Goal: Task Accomplishment & Management: Use online tool/utility

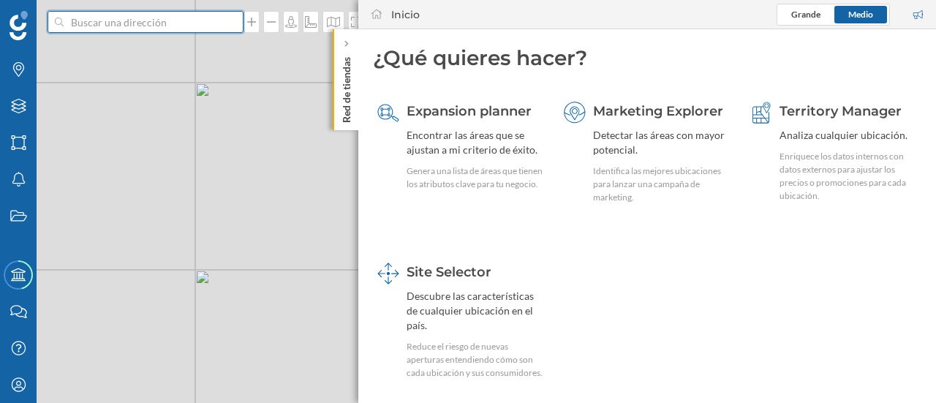
click at [155, 23] on input at bounding box center [146, 22] width 164 height 22
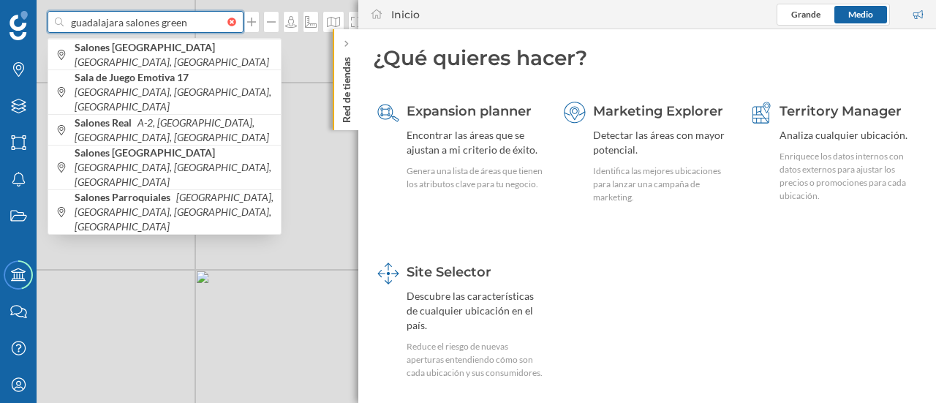
type input "guadalajara salones green"
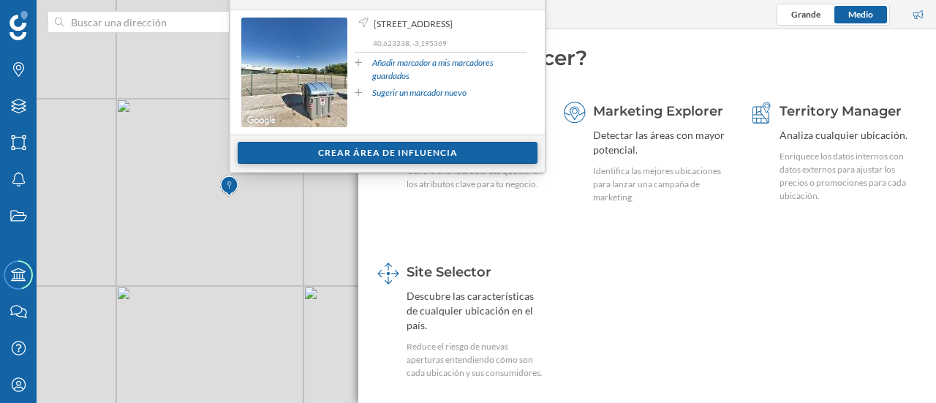
click at [392, 148] on div "Crear área de influencia" at bounding box center [388, 153] width 300 height 22
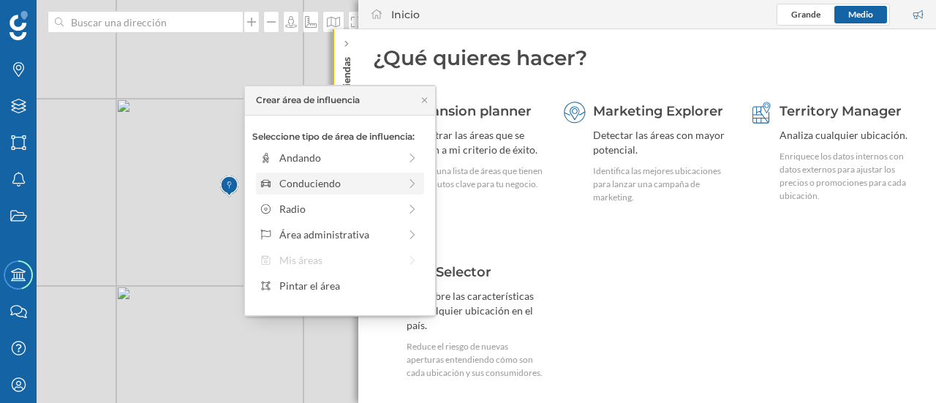
click at [342, 184] on div "Conduciendo" at bounding box center [338, 183] width 119 height 15
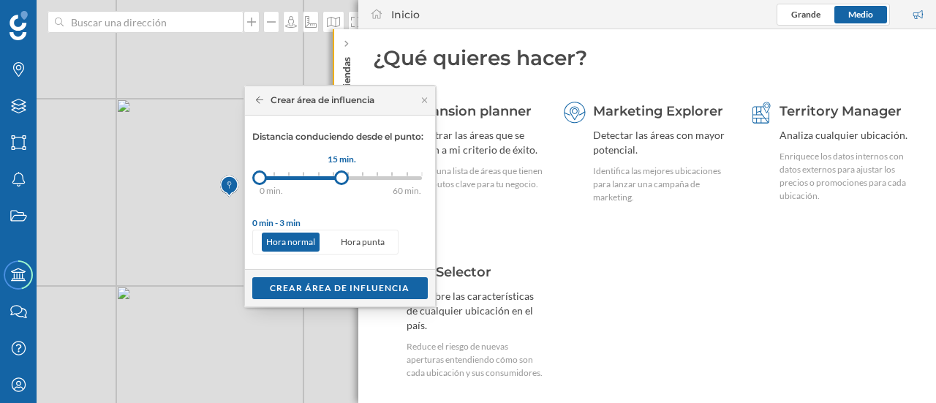
drag, startPoint x: 274, startPoint y: 178, endPoint x: 342, endPoint y: 176, distance: 67.3
click at [342, 176] on div at bounding box center [341, 177] width 15 height 15
click at [355, 284] on div "Crear área de influencia" at bounding box center [340, 287] width 176 height 22
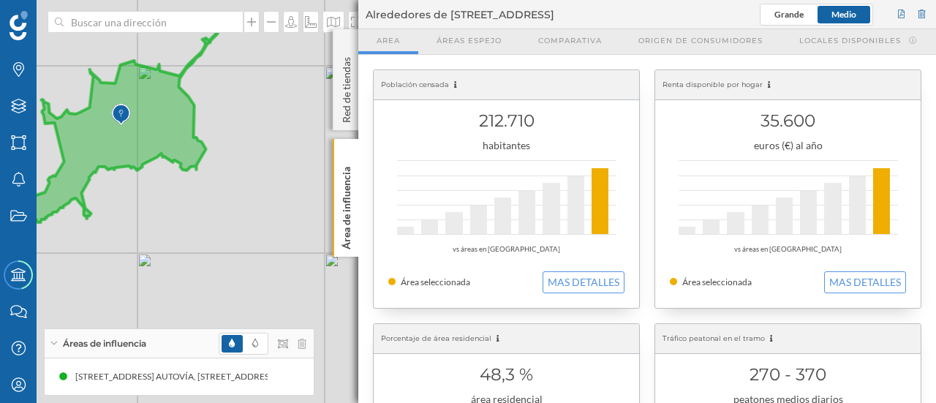
click at [298, 110] on div "© Mapbox © OpenStreetMap Improve this map" at bounding box center [468, 201] width 936 height 403
click at [350, 113] on p "Red de tiendas" at bounding box center [346, 87] width 15 height 72
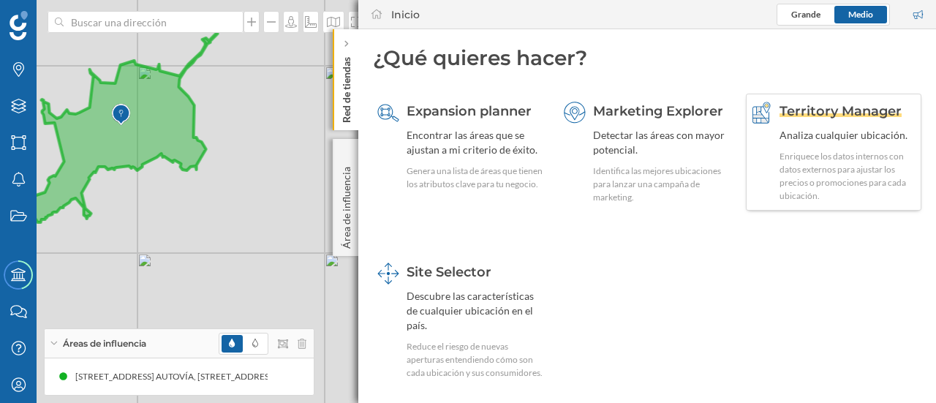
click at [848, 162] on div "Enriquece los datos internos con datos externos para ajustar los precios o prom…" at bounding box center [848, 176] width 137 height 53
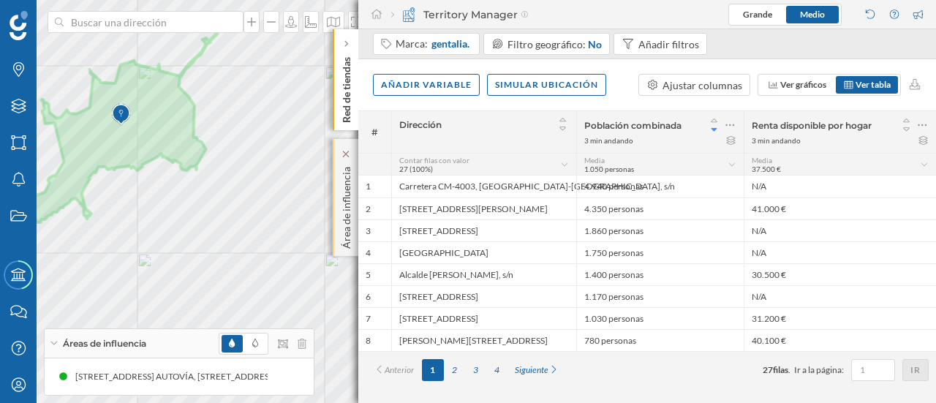
click at [342, 183] on p "Área de influencia" at bounding box center [346, 205] width 15 height 88
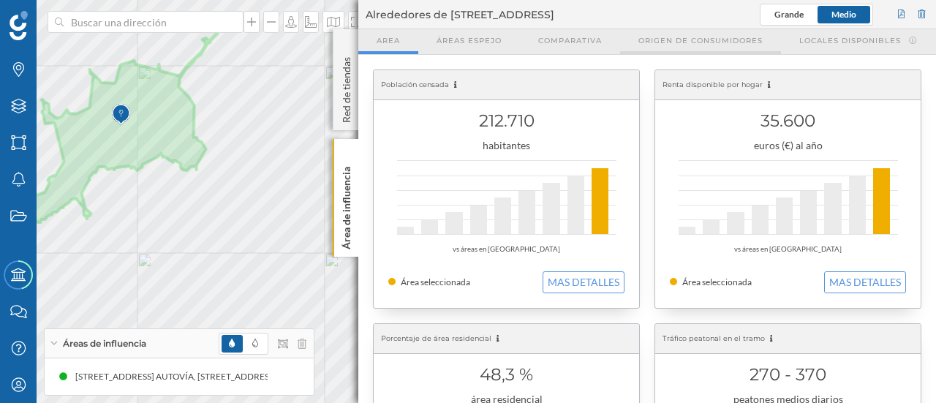
click at [700, 39] on span "Origen de consumidores" at bounding box center [700, 40] width 124 height 11
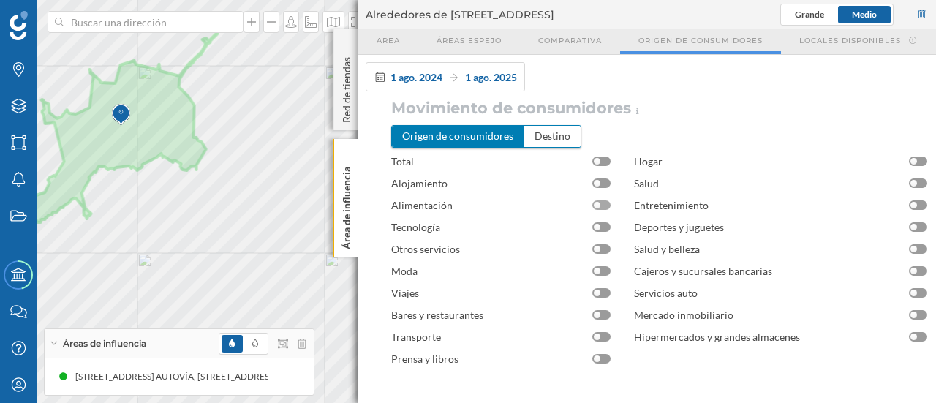
click at [605, 208] on div at bounding box center [601, 205] width 18 height 10
click at [917, 159] on div at bounding box center [918, 161] width 18 height 10
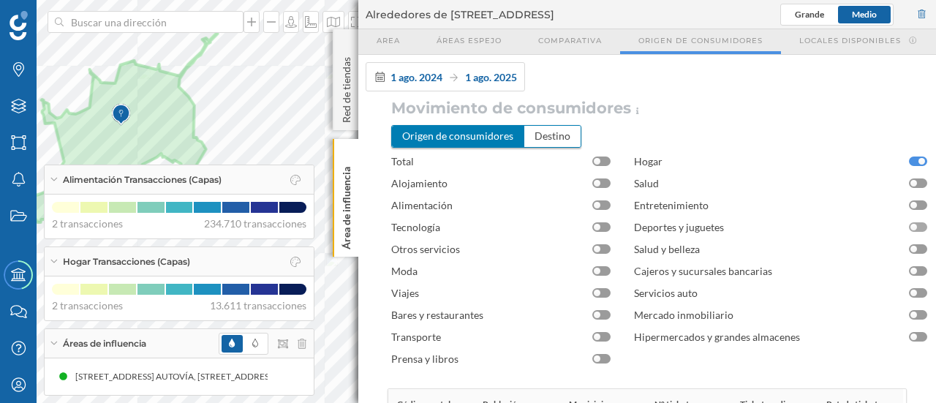
click at [916, 227] on div at bounding box center [918, 227] width 18 height 10
click at [480, 133] on div "Origen de consumidores" at bounding box center [458, 136] width 132 height 20
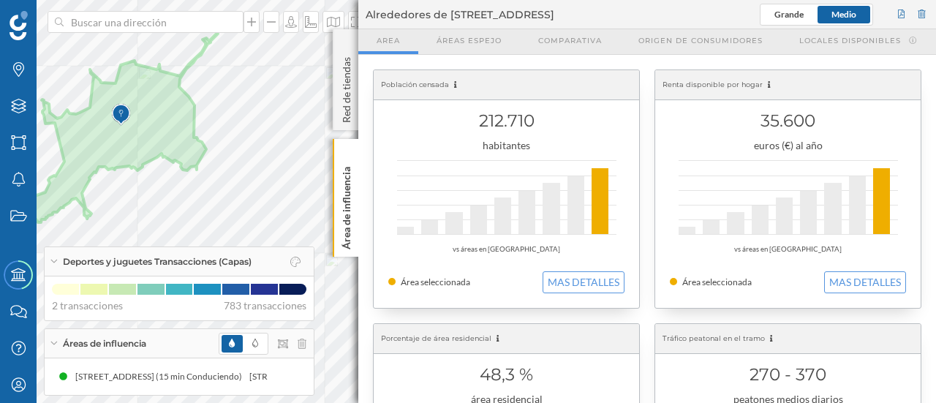
click at [49, 262] on div "Deportes y juguetes Transacciones (Capas)" at bounding box center [179, 261] width 269 height 29
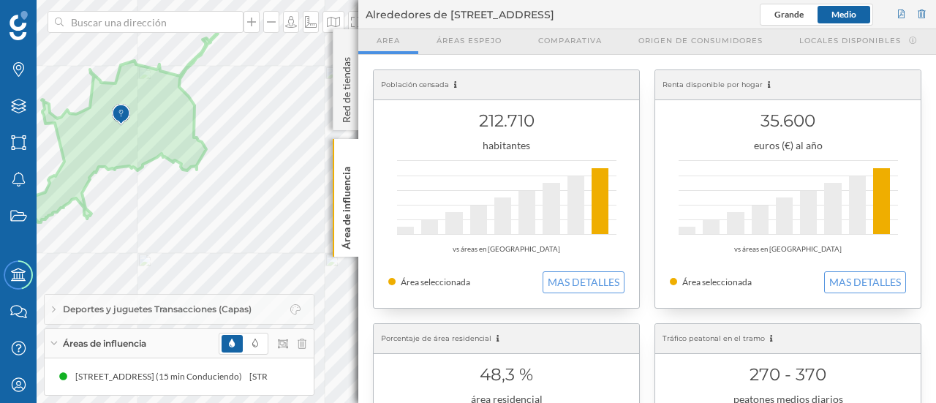
click at [53, 313] on icon at bounding box center [54, 310] width 4 height 8
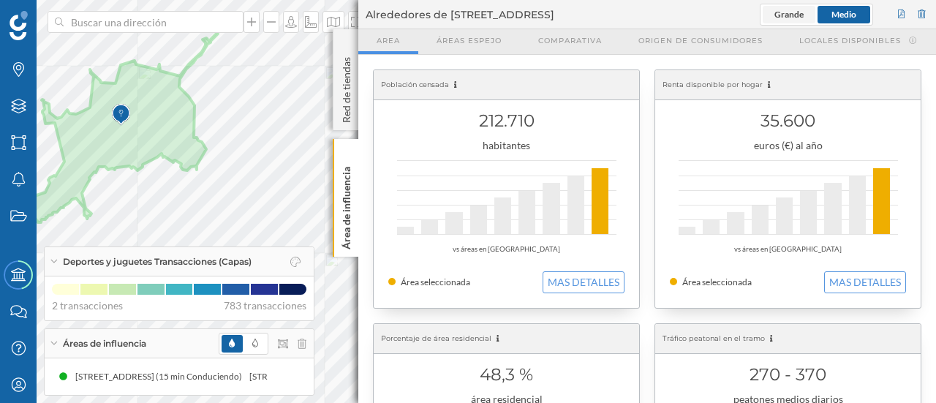
click at [793, 15] on span "Grande" at bounding box center [788, 14] width 29 height 11
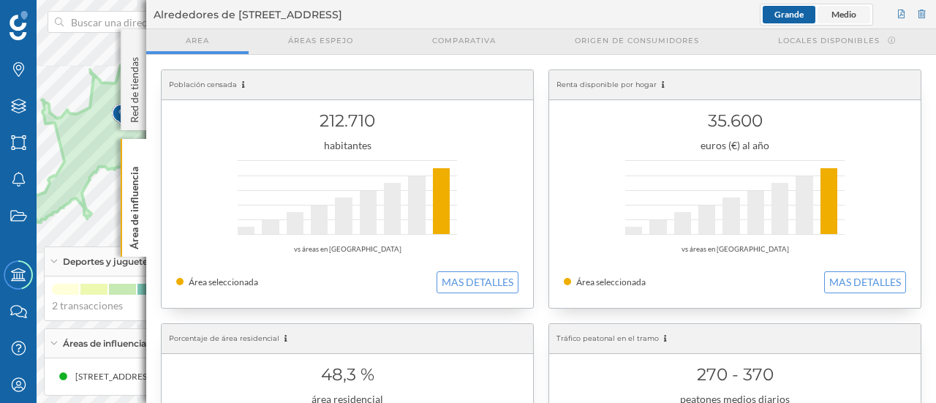
click at [840, 15] on span "Medio" at bounding box center [843, 14] width 25 height 11
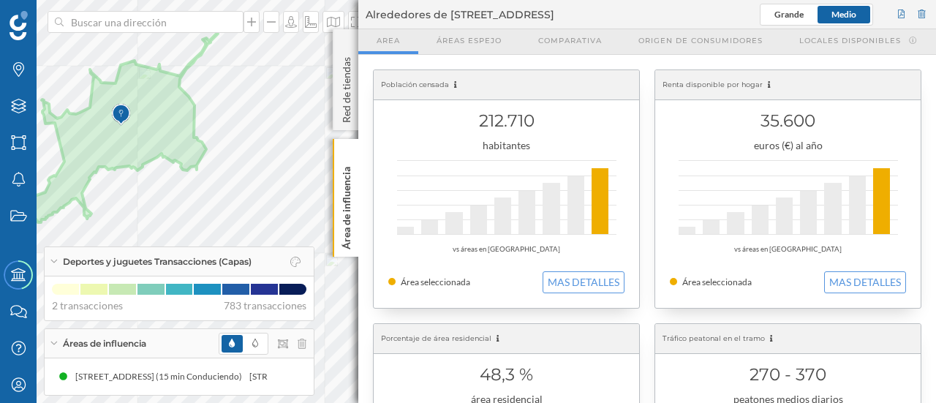
click at [850, 14] on span "Medio" at bounding box center [843, 14] width 25 height 11
click at [924, 12] on div at bounding box center [922, 15] width 13 height 22
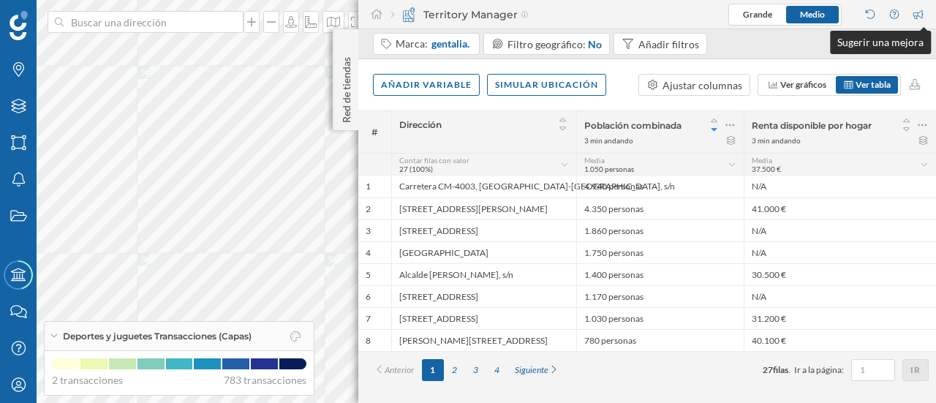
click at [924, 12] on div at bounding box center [920, 15] width 17 height 22
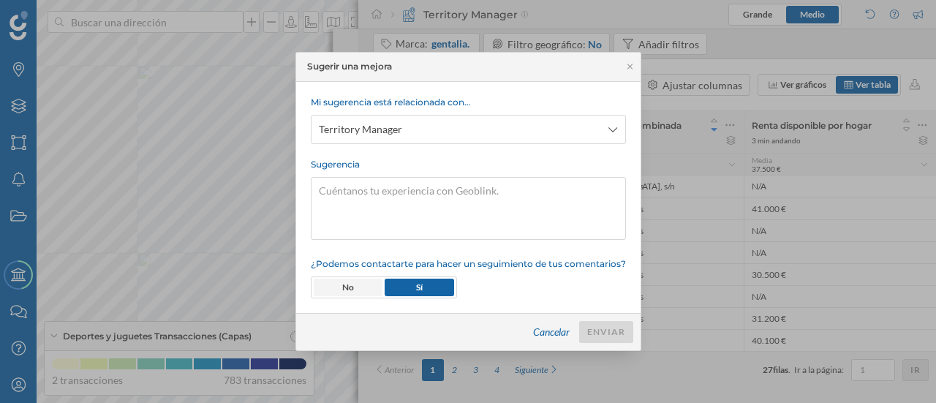
click at [352, 286] on span "No" at bounding box center [348, 288] width 69 height 18
click at [633, 68] on icon at bounding box center [630, 66] width 11 height 9
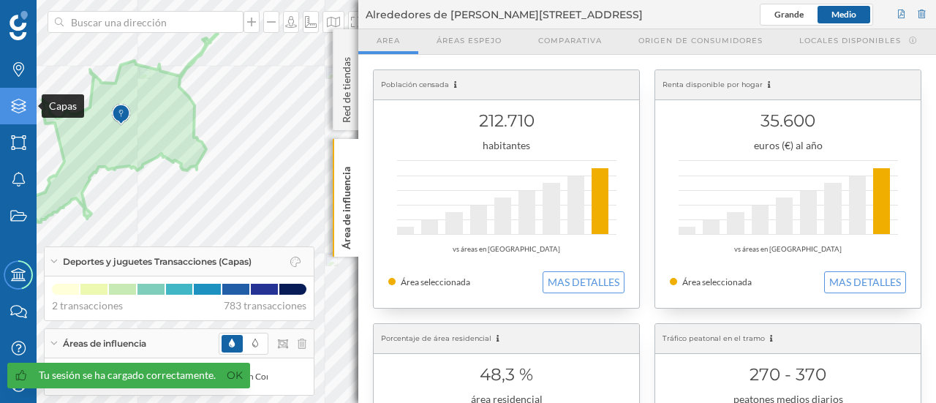
click at [23, 107] on icon at bounding box center [18, 106] width 15 height 15
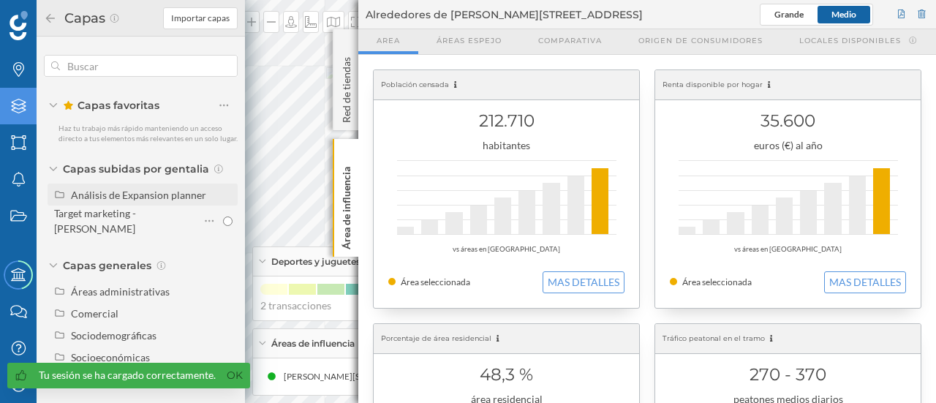
click at [135, 194] on div "Análisis de Expansion planner" at bounding box center [138, 195] width 135 height 12
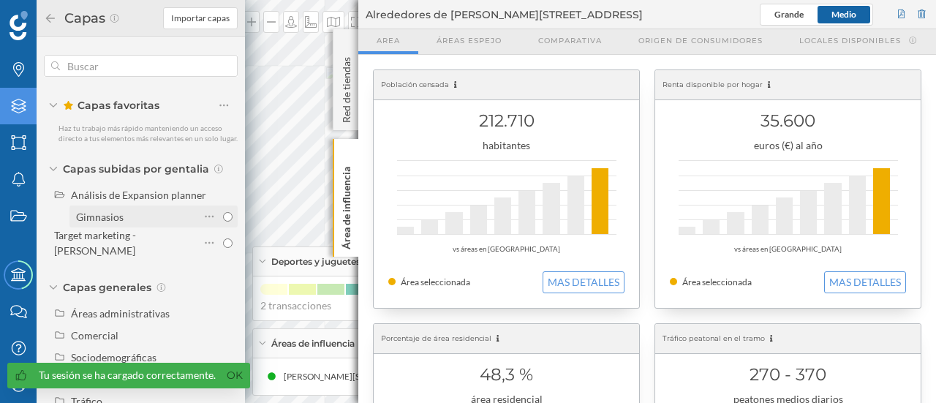
click at [225, 222] on input "Gimnasios" at bounding box center [228, 217] width 10 height 10
radio input "true"
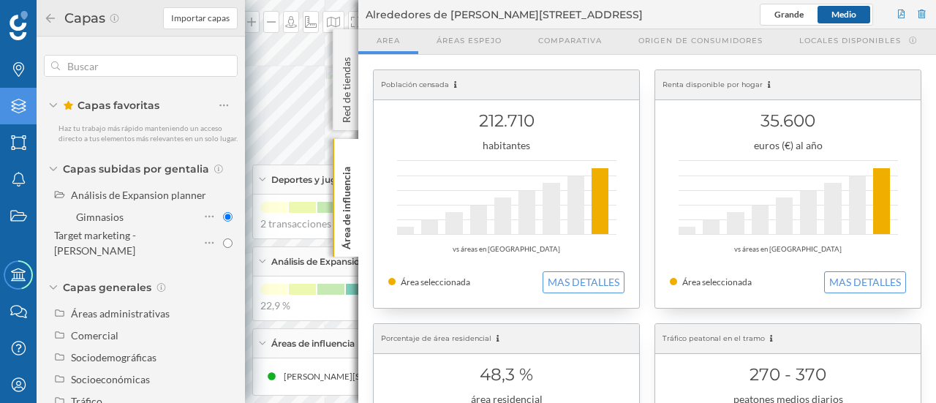
click at [48, 14] on icon at bounding box center [50, 18] width 13 height 10
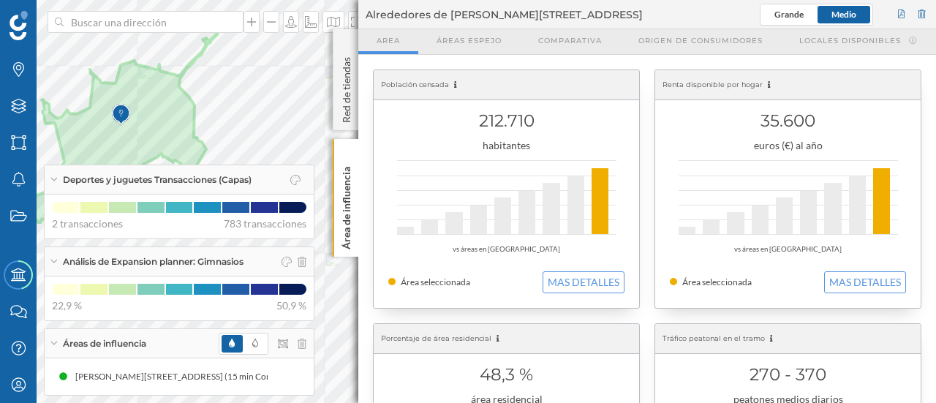
click at [265, 228] on span "783 transacciones" at bounding box center [265, 223] width 83 height 15
click at [348, 84] on p "Red de tiendas" at bounding box center [346, 87] width 15 height 72
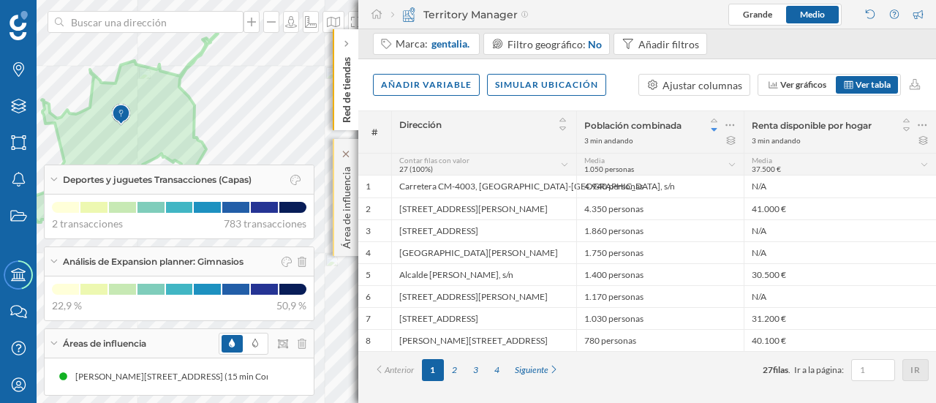
click at [349, 182] on p "Área de influencia" at bounding box center [346, 205] width 15 height 88
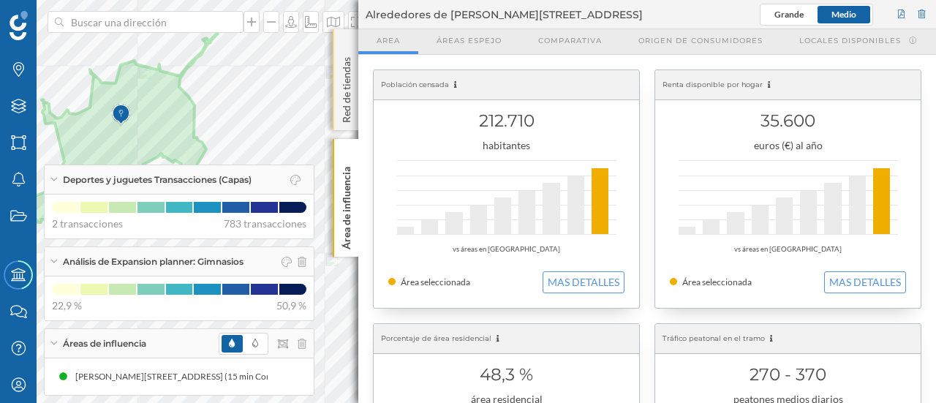
click at [345, 69] on p "Red de tiendas" at bounding box center [346, 87] width 15 height 72
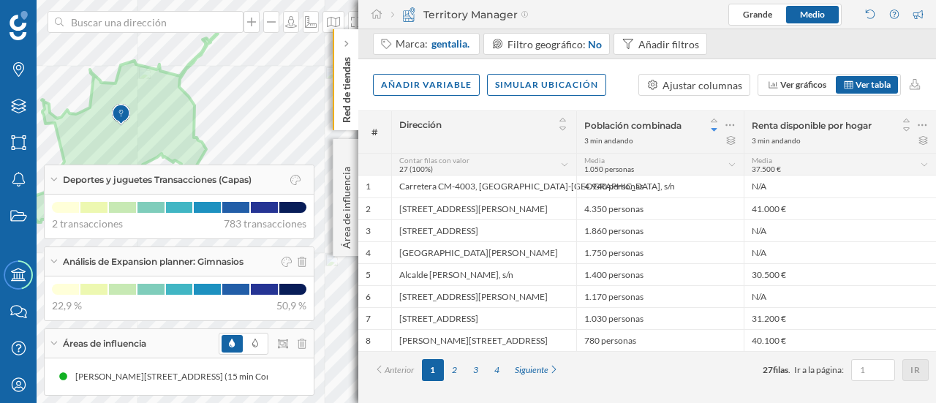
click at [456, 14] on div "Territory Manager" at bounding box center [459, 14] width 137 height 15
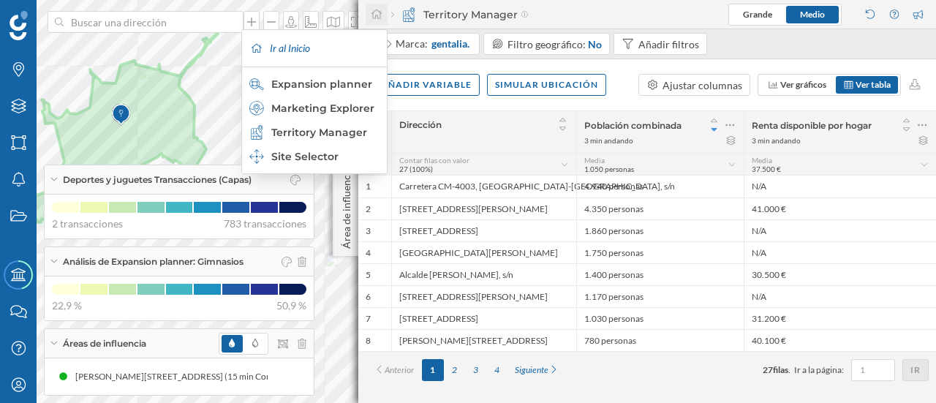
click at [380, 12] on icon at bounding box center [376, 14] width 13 height 10
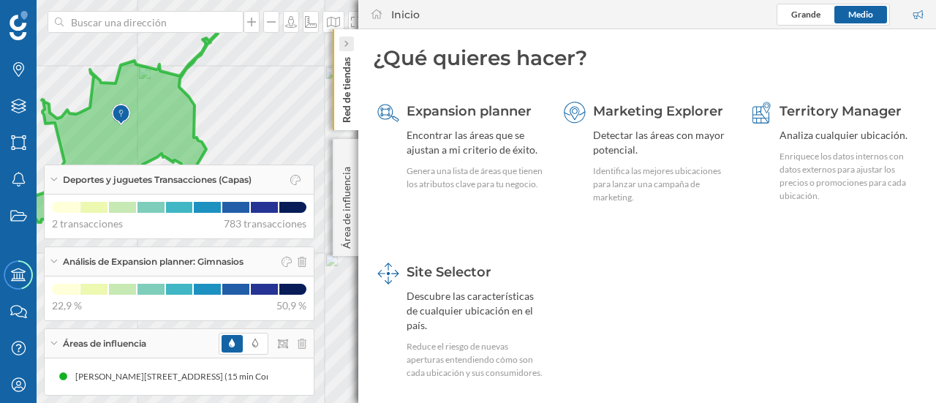
click at [347, 42] on icon at bounding box center [346, 43] width 4 height 7
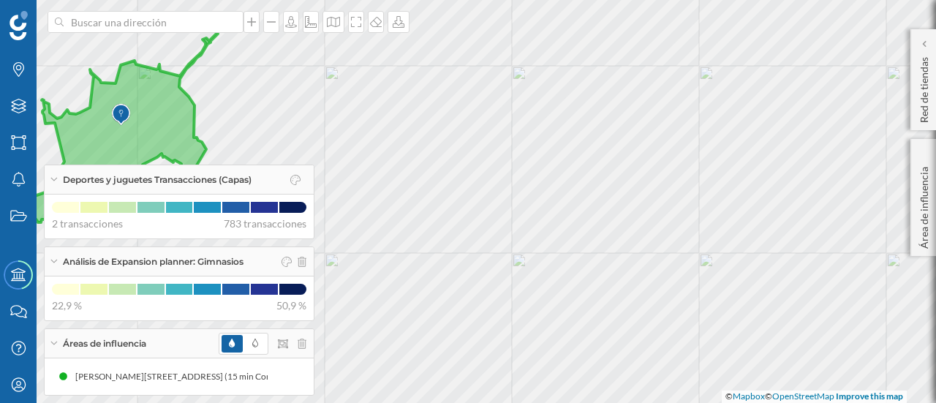
click at [632, 172] on div "Marcas Capas Áreas Notificaciones Estados Academy Contacta con nosotros Centro …" at bounding box center [468, 201] width 936 height 403
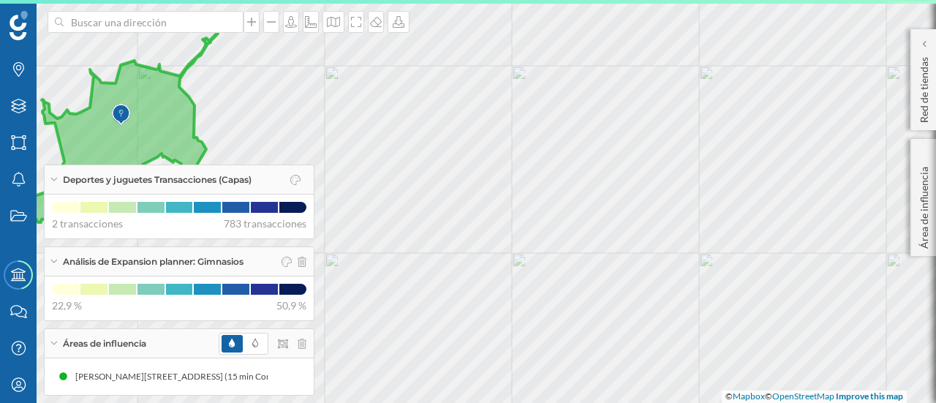
click at [272, 179] on div "Deportes y juguetes Transacciones (Capas)" at bounding box center [179, 179] width 269 height 29
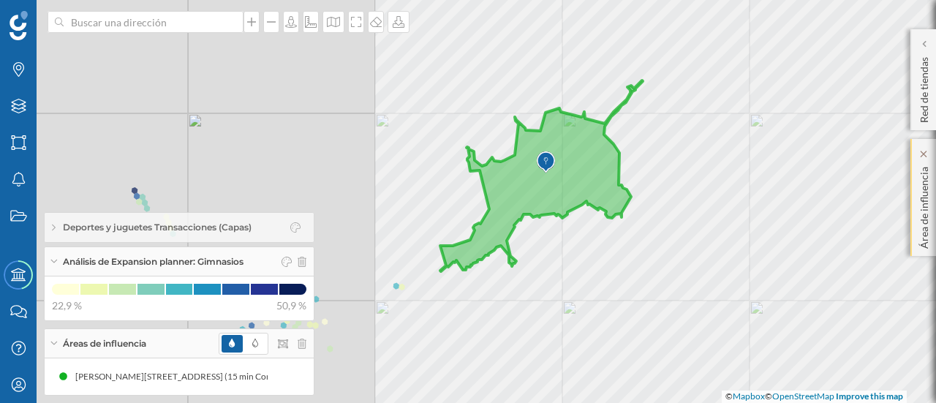
click at [935, 235] on div "Marcas Capas Áreas Notificaciones Estados Academy Contacta con nosotros Centro …" at bounding box center [468, 201] width 936 height 403
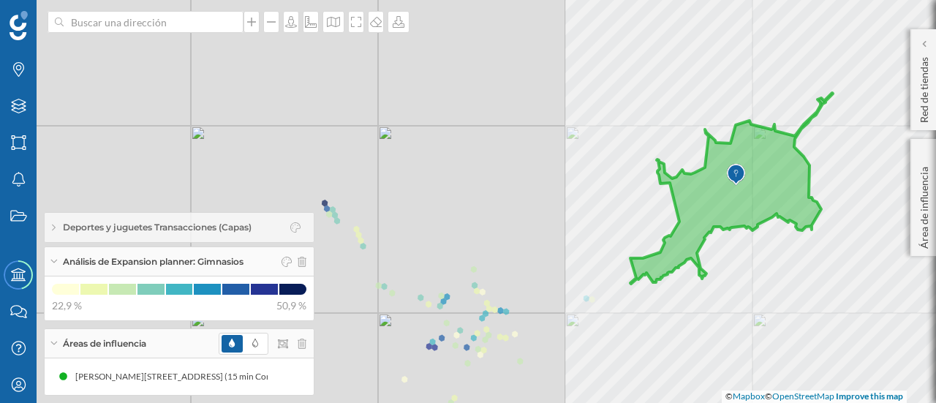
drag, startPoint x: 363, startPoint y: 186, endPoint x: 553, endPoint y: 198, distance: 190.5
click at [553, 198] on div "© Mapbox © OpenStreetMap Improve this map" at bounding box center [468, 201] width 936 height 403
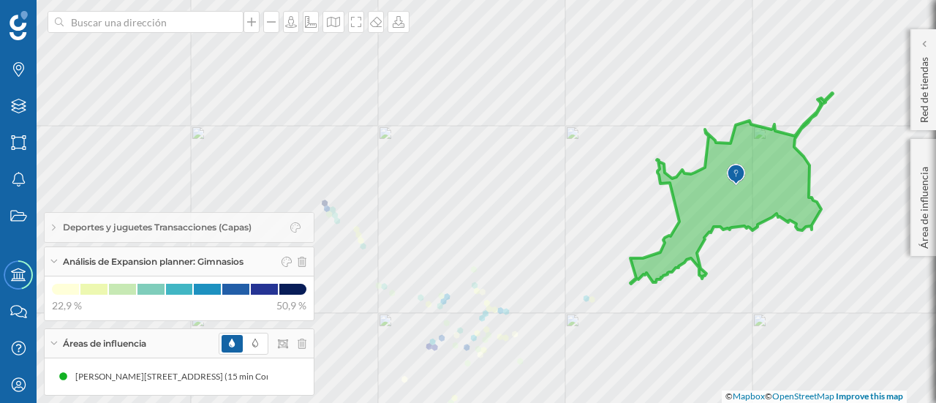
click at [268, 230] on div "Deportes y juguetes Transacciones (Capas)" at bounding box center [179, 227] width 269 height 29
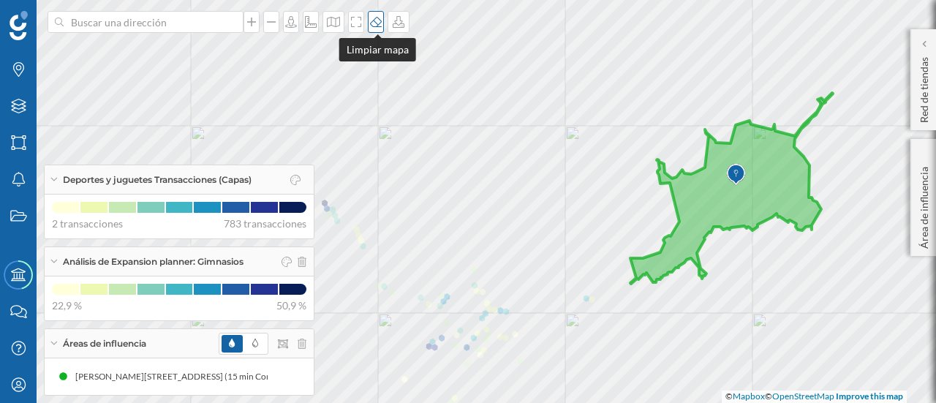
click at [377, 26] on icon at bounding box center [376, 22] width 12 height 10
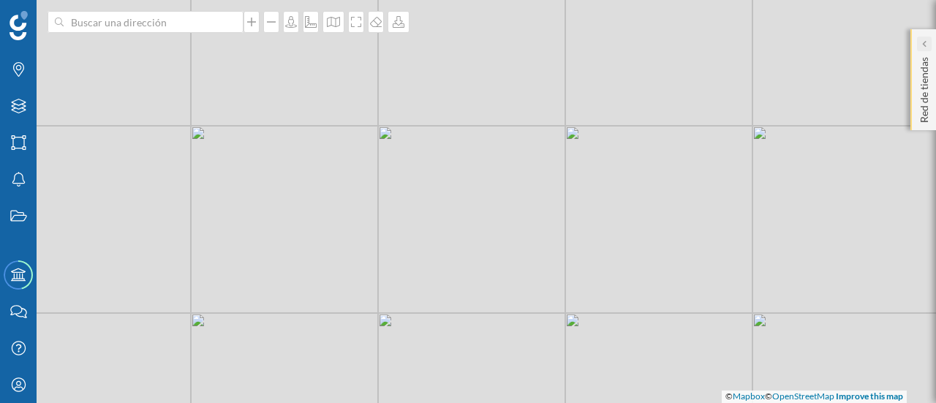
click at [927, 46] on div at bounding box center [924, 44] width 15 height 15
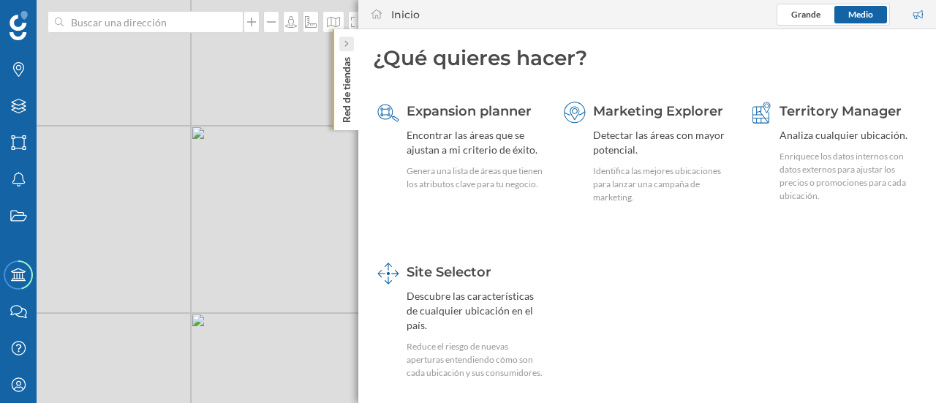
click at [345, 44] on icon at bounding box center [346, 43] width 4 height 7
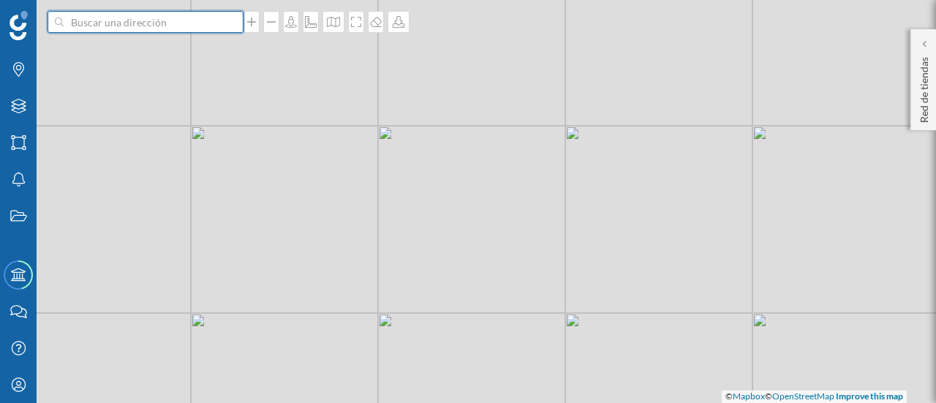
click at [143, 21] on input at bounding box center [146, 22] width 164 height 22
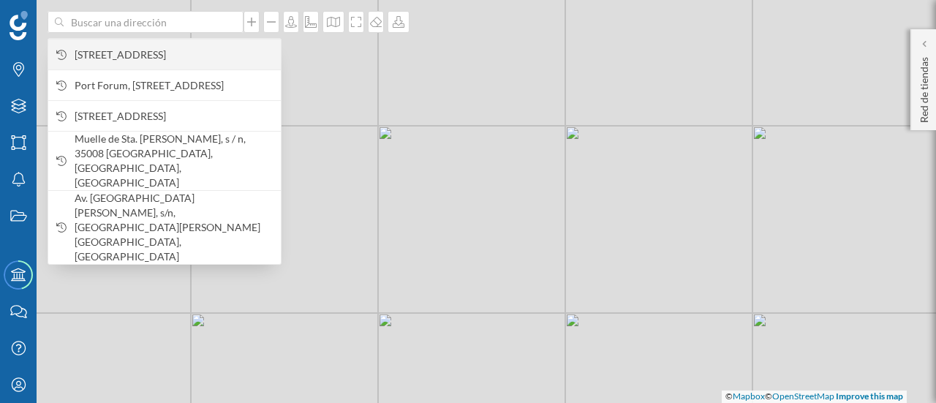
click at [151, 48] on span "[STREET_ADDRESS]" at bounding box center [174, 55] width 199 height 15
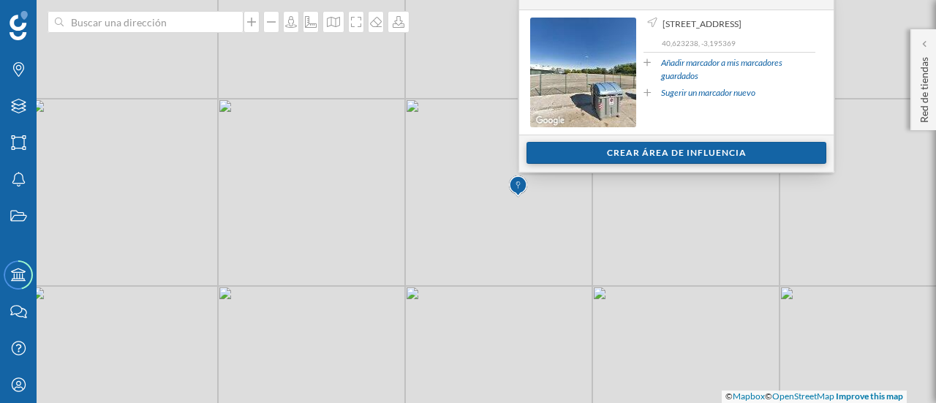
click at [671, 151] on div "Crear área de influencia" at bounding box center [677, 153] width 300 height 22
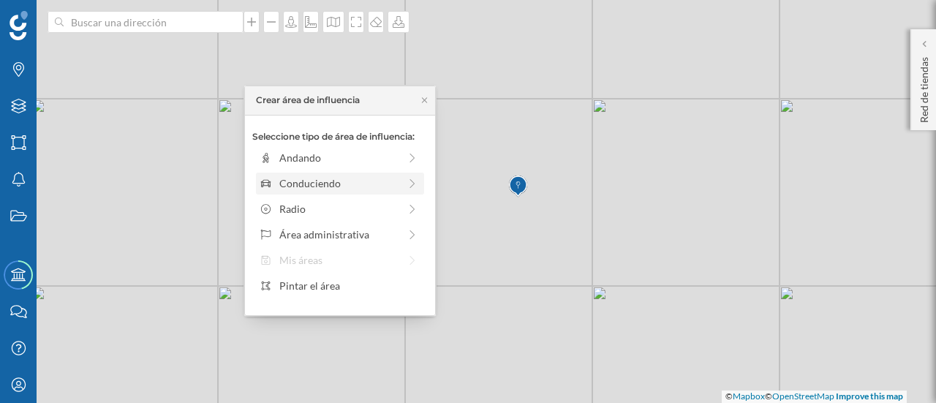
click at [355, 187] on div "Conduciendo" at bounding box center [338, 183] width 119 height 15
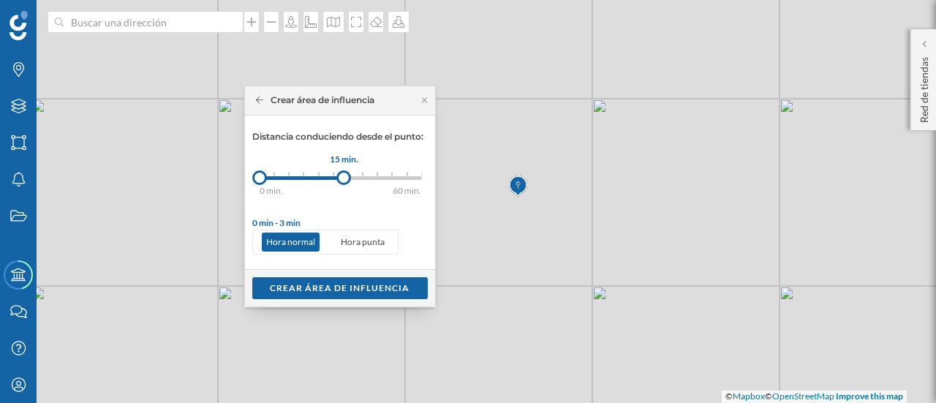
drag, startPoint x: 274, startPoint y: 176, endPoint x: 344, endPoint y: 175, distance: 69.5
click at [344, 175] on div at bounding box center [343, 177] width 15 height 15
click at [331, 284] on div "Crear área de influencia" at bounding box center [340, 287] width 176 height 22
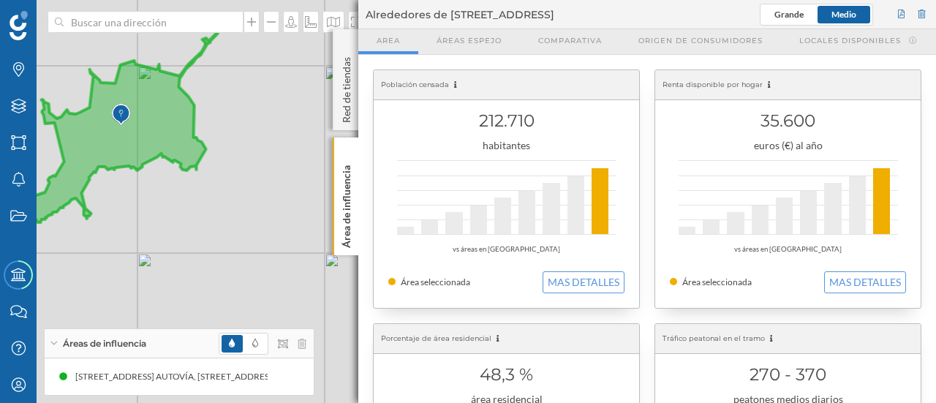
click at [282, 154] on div "© Mapbox © OpenStreetMap Improve this map" at bounding box center [468, 201] width 936 height 403
click at [353, 41] on div "Red de tiendas" at bounding box center [346, 79] width 26 height 101
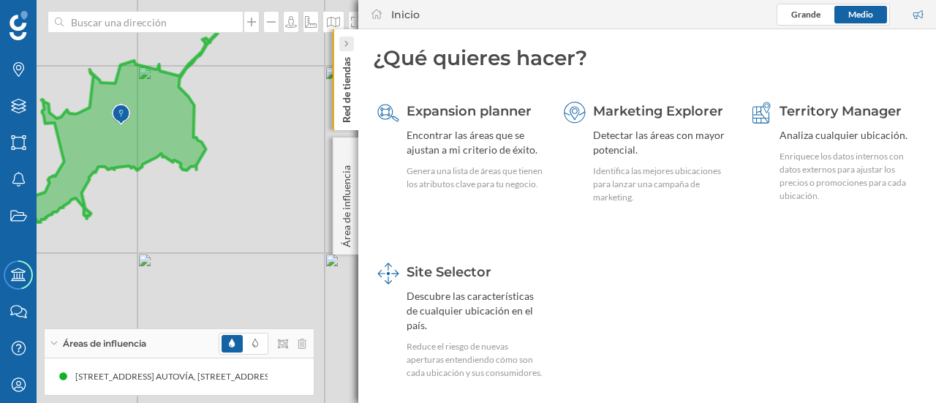
click at [345, 42] on icon at bounding box center [346, 44] width 4 height 7
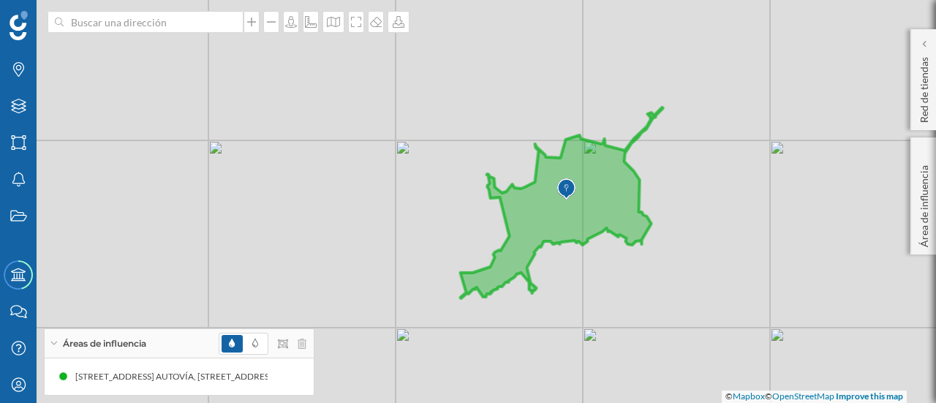
drag, startPoint x: 431, startPoint y: 170, endPoint x: 874, endPoint y: 238, distance: 448.5
click at [877, 244] on div "© Mapbox © OpenStreetMap Improve this map" at bounding box center [468, 201] width 936 height 403
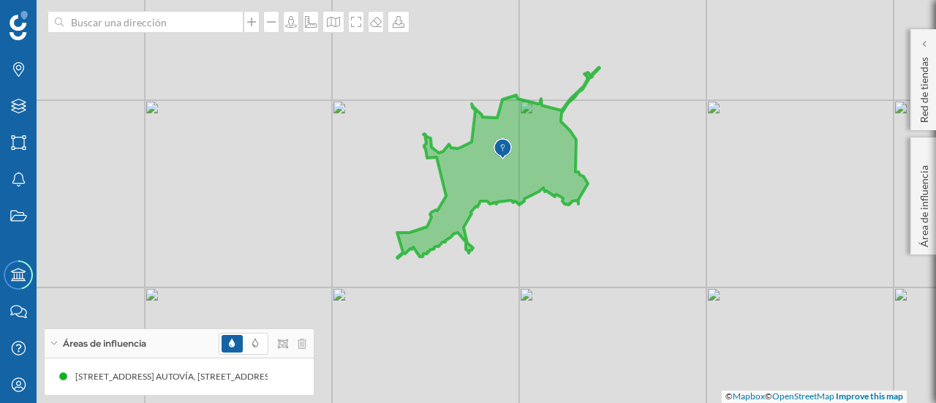
drag, startPoint x: 421, startPoint y: 211, endPoint x: 357, endPoint y: 170, distance: 75.9
click at [357, 170] on div "© Mapbox © OpenStreetMap Improve this map" at bounding box center [468, 201] width 936 height 403
click at [20, 75] on icon "Marcas" at bounding box center [19, 69] width 18 height 15
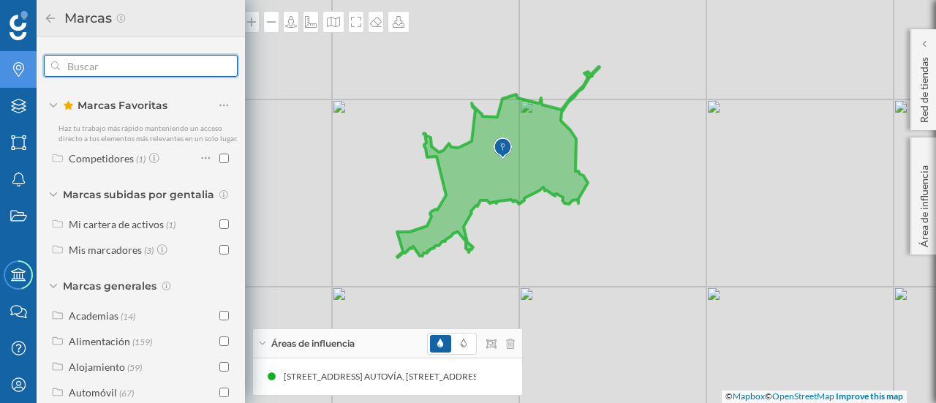
click at [101, 61] on input "text" at bounding box center [141, 65] width 162 height 29
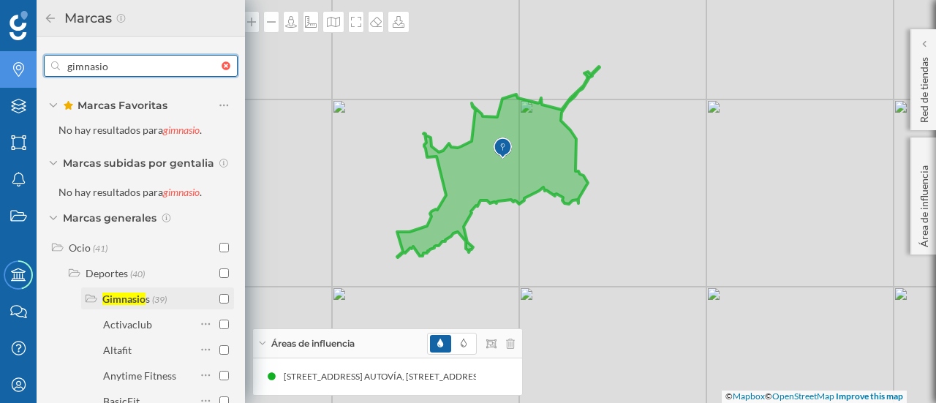
type input "gimnasio"
click at [224, 301] on input "checkbox" at bounding box center [224, 299] width 10 height 10
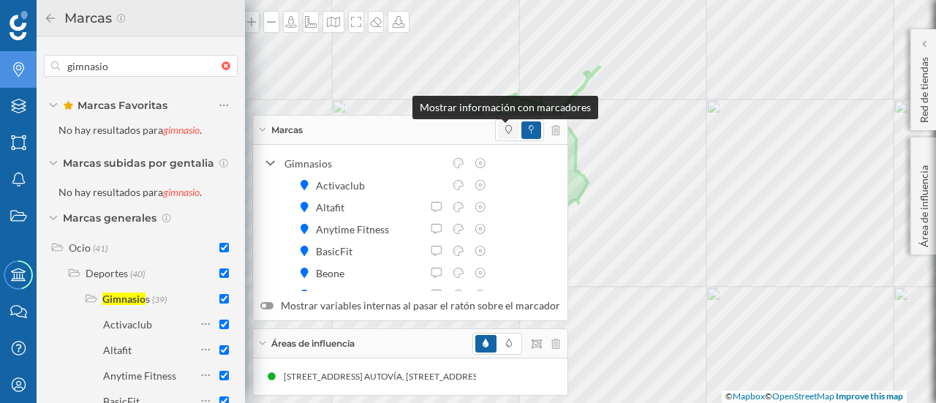
click at [505, 134] on icon at bounding box center [508, 129] width 7 height 9
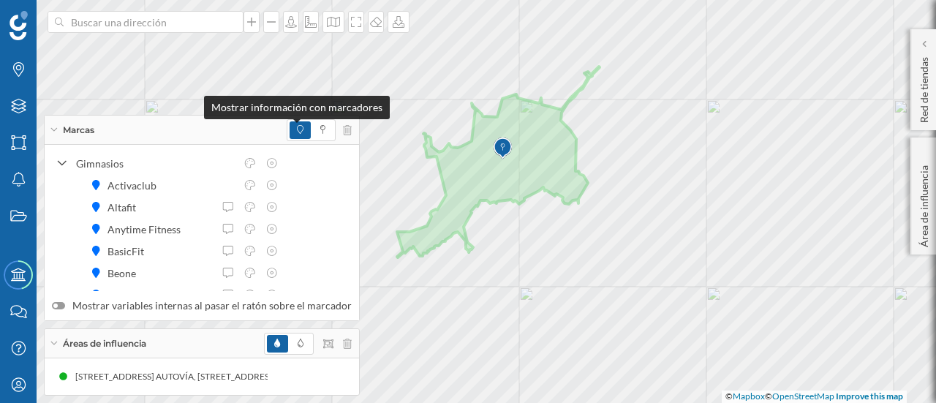
click at [297, 129] on icon at bounding box center [300, 129] width 7 height 9
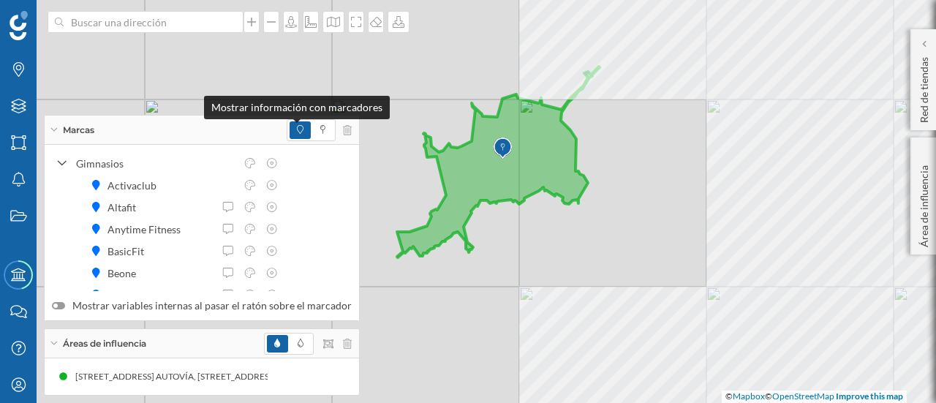
click at [297, 129] on icon at bounding box center [300, 129] width 7 height 9
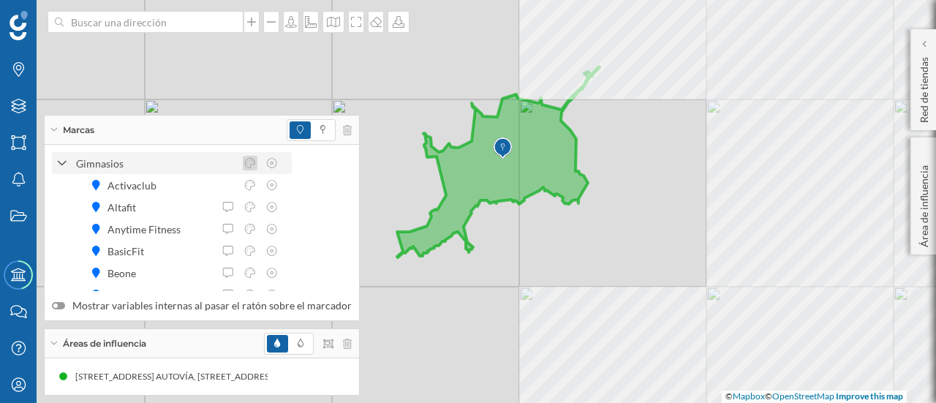
click at [249, 164] on icon at bounding box center [250, 163] width 13 height 10
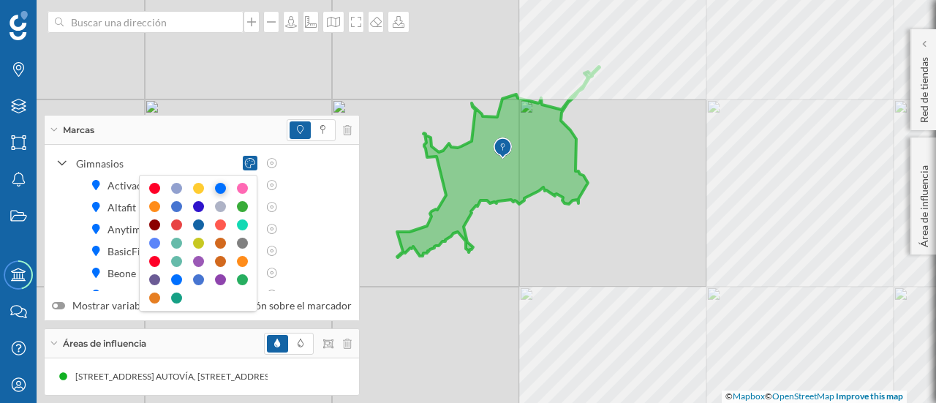
click at [217, 185] on div at bounding box center [220, 188] width 11 height 11
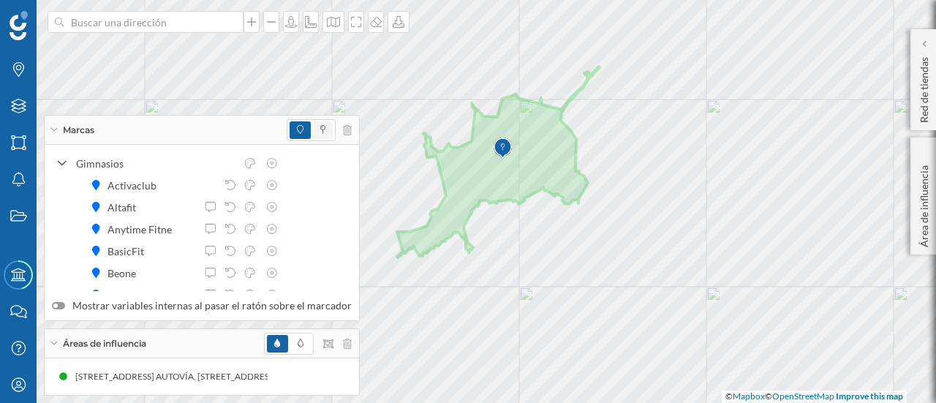
click at [320, 128] on span at bounding box center [323, 130] width 20 height 18
click at [54, 131] on icon at bounding box center [54, 130] width 8 height 4
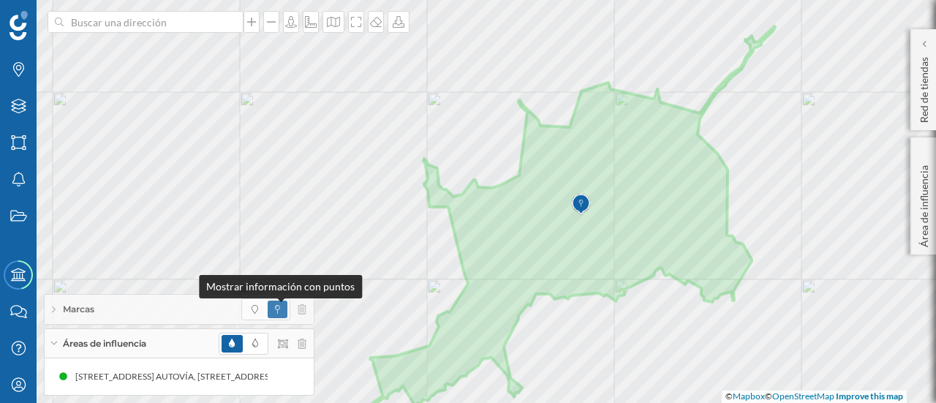
click at [276, 309] on icon at bounding box center [277, 309] width 5 height 9
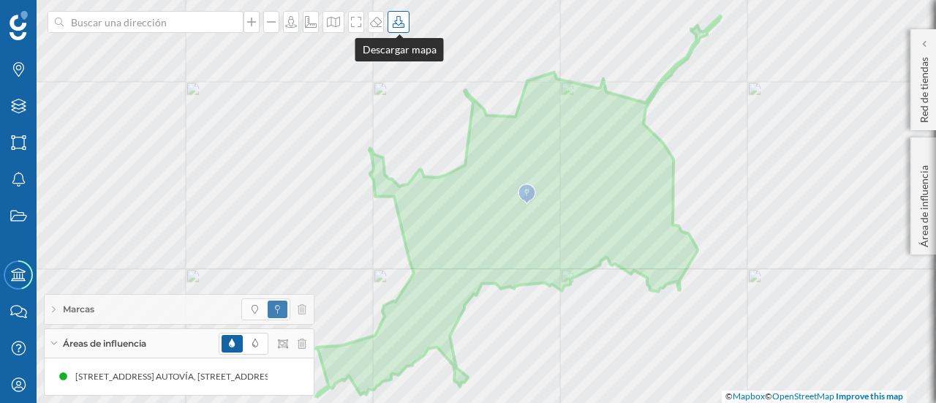
click at [401, 26] on icon at bounding box center [398, 22] width 15 height 12
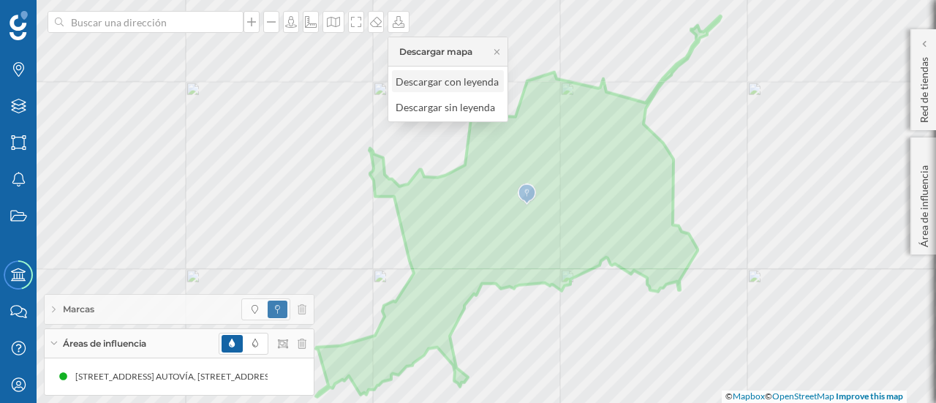
click at [434, 81] on div "Descargar con leyenda" at bounding box center [447, 81] width 103 height 15
click at [55, 311] on icon at bounding box center [54, 310] width 4 height 8
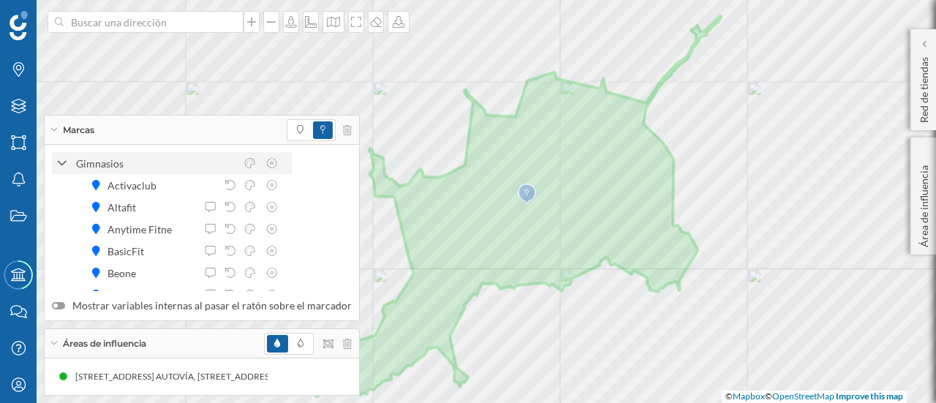
click at [58, 162] on icon at bounding box center [62, 163] width 9 height 5
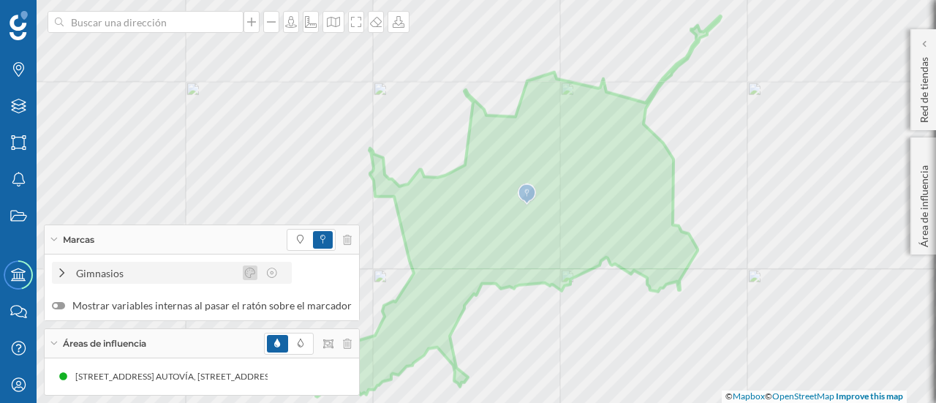
click at [249, 276] on icon at bounding box center [250, 273] width 13 height 10
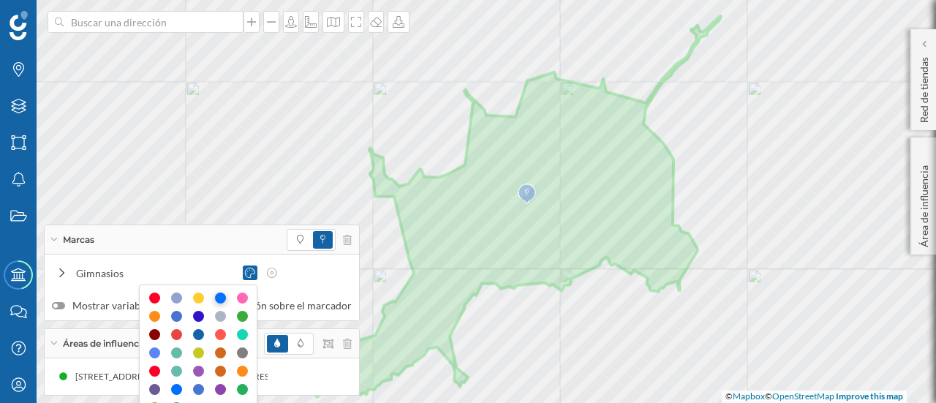
click at [223, 297] on div at bounding box center [220, 298] width 11 height 11
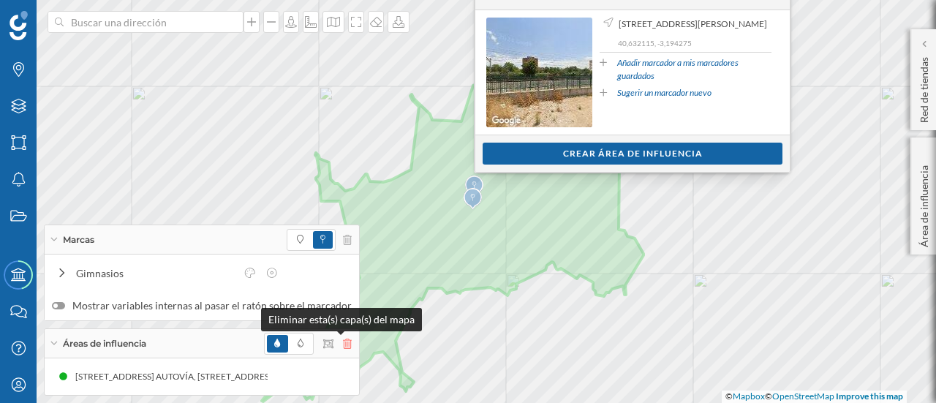
click at [343, 344] on icon at bounding box center [347, 344] width 9 height 10
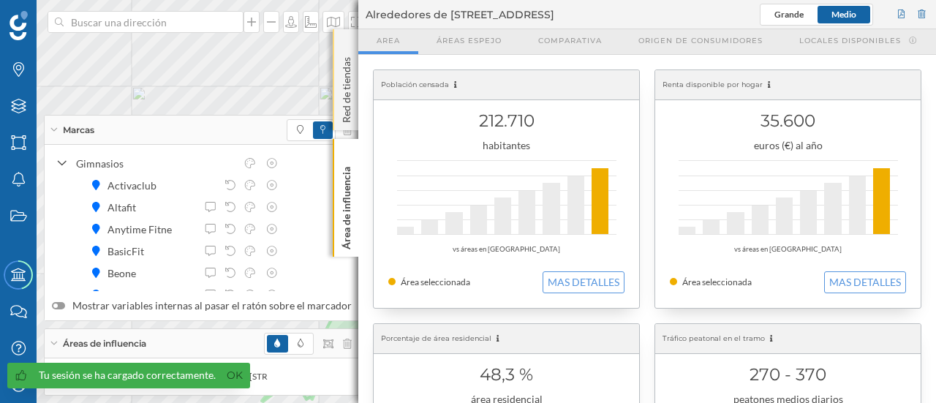
click at [347, 46] on div "Red de tiendas" at bounding box center [346, 79] width 26 height 101
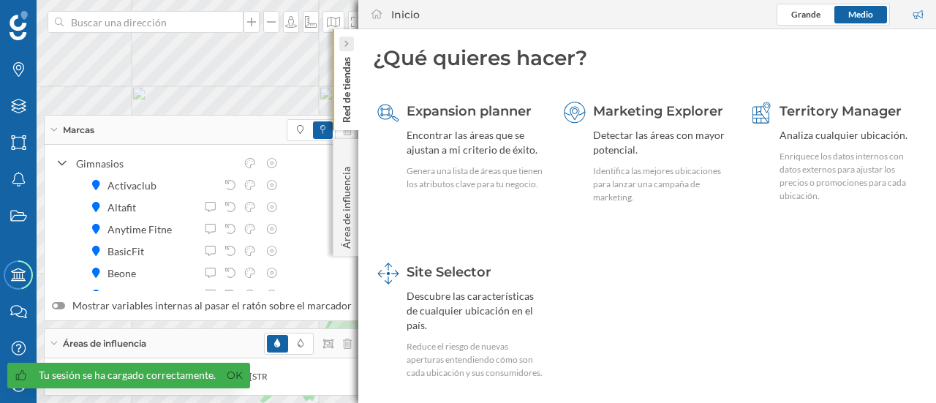
click at [347, 43] on icon at bounding box center [346, 44] width 4 height 7
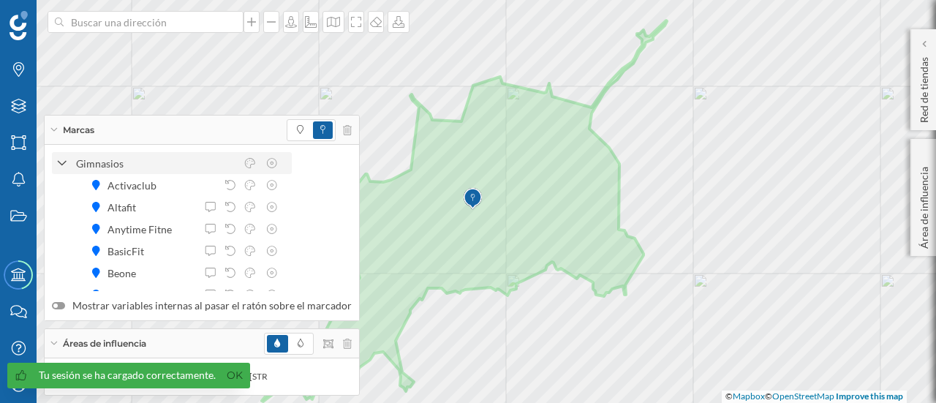
click at [62, 165] on icon at bounding box center [62, 163] width 10 height 13
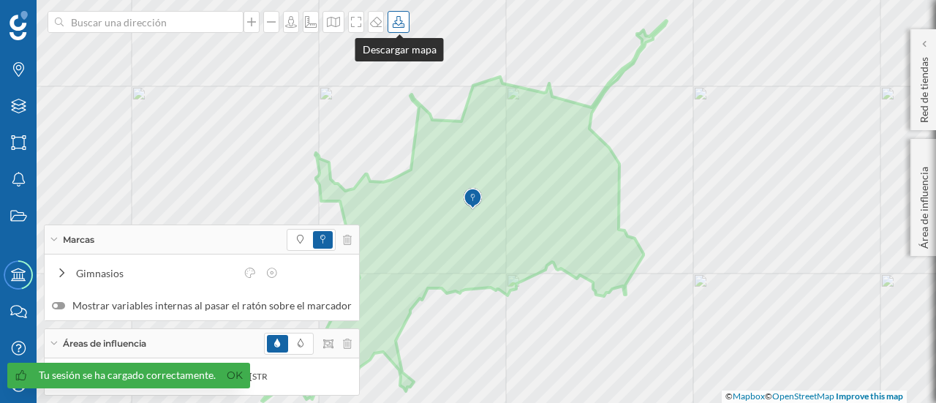
click at [403, 26] on icon at bounding box center [398, 22] width 15 height 12
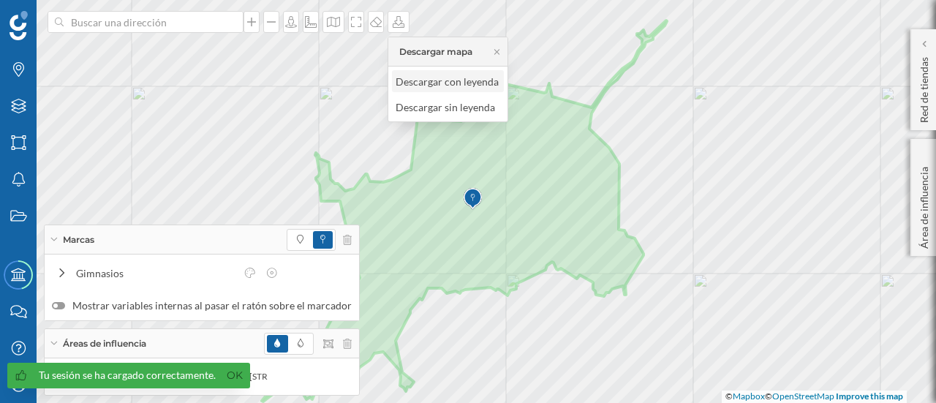
click at [452, 81] on div "Descargar con leyenda" at bounding box center [447, 81] width 103 height 15
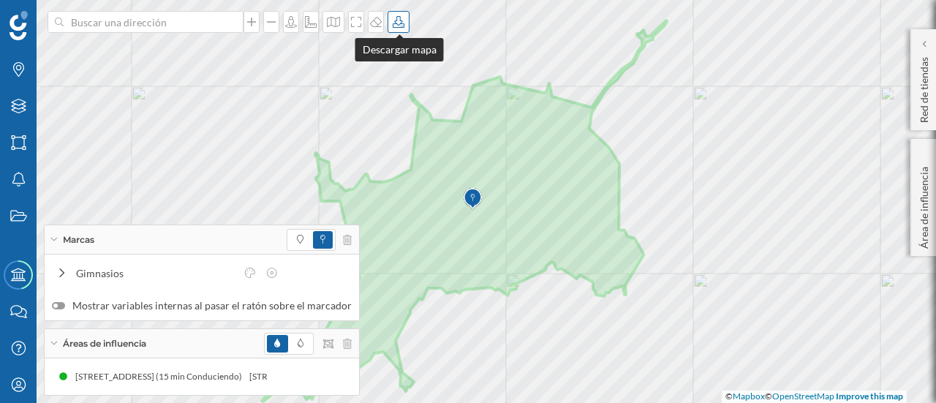
click at [405, 29] on div at bounding box center [399, 22] width 22 height 22
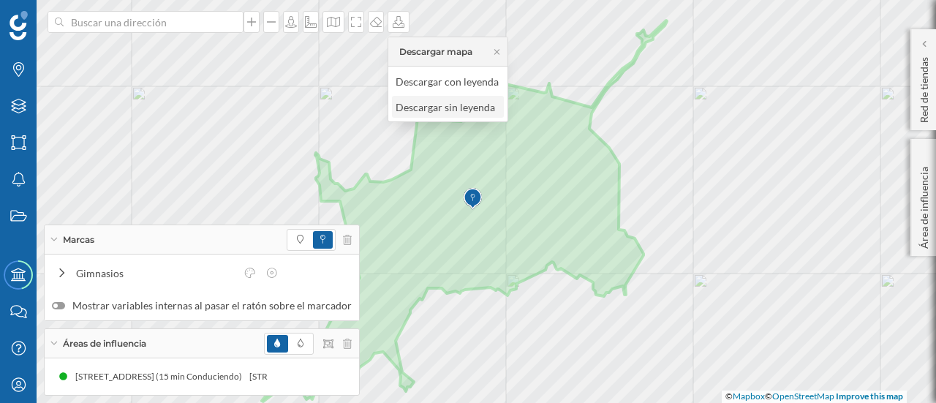
click at [440, 102] on div "Descargar sin leyenda" at bounding box center [447, 106] width 103 height 15
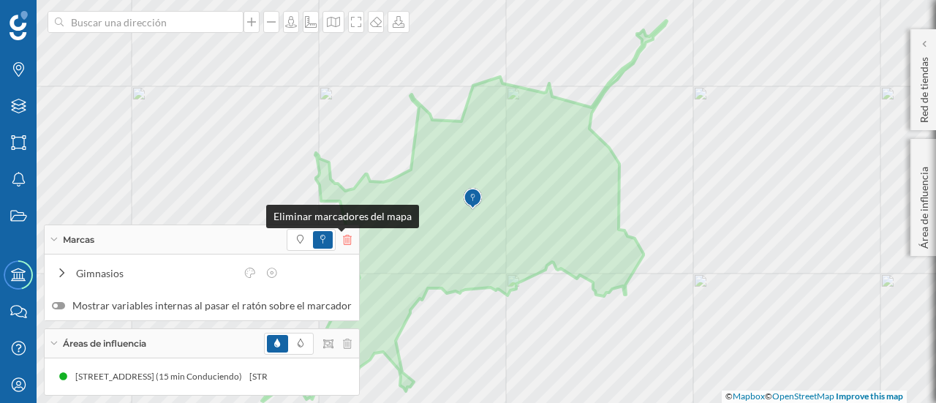
click at [343, 239] on icon at bounding box center [347, 240] width 9 height 10
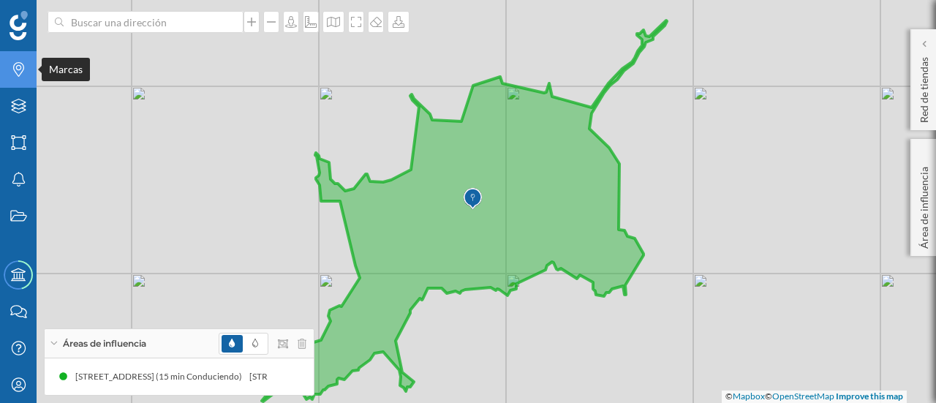
click at [22, 71] on icon at bounding box center [18, 69] width 11 height 15
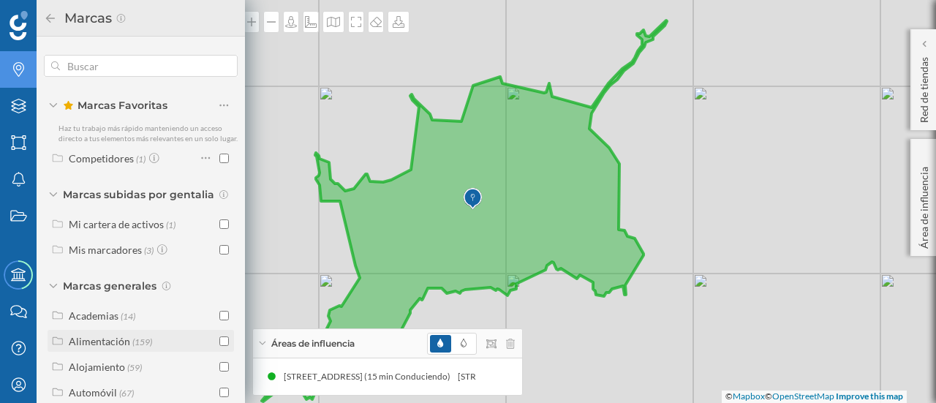
click at [222, 346] on input "checkbox" at bounding box center [224, 341] width 10 height 10
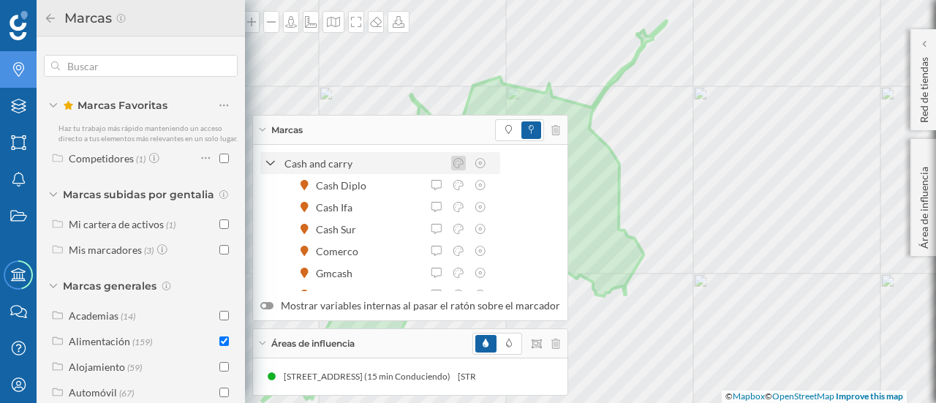
click at [456, 163] on icon at bounding box center [458, 163] width 13 height 10
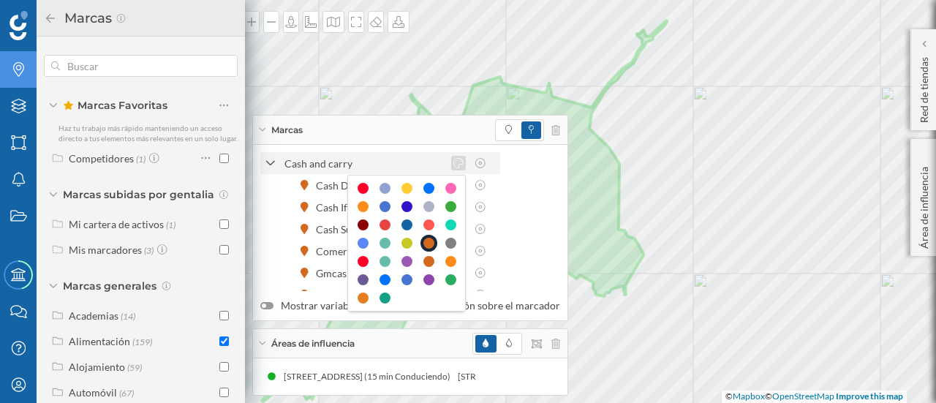
click at [458, 163] on icon at bounding box center [458, 163] width 13 height 10
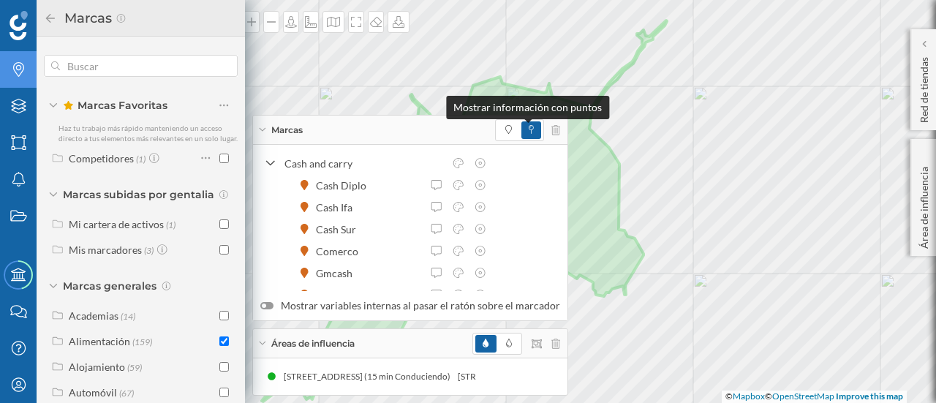
click at [529, 129] on icon at bounding box center [531, 129] width 5 height 9
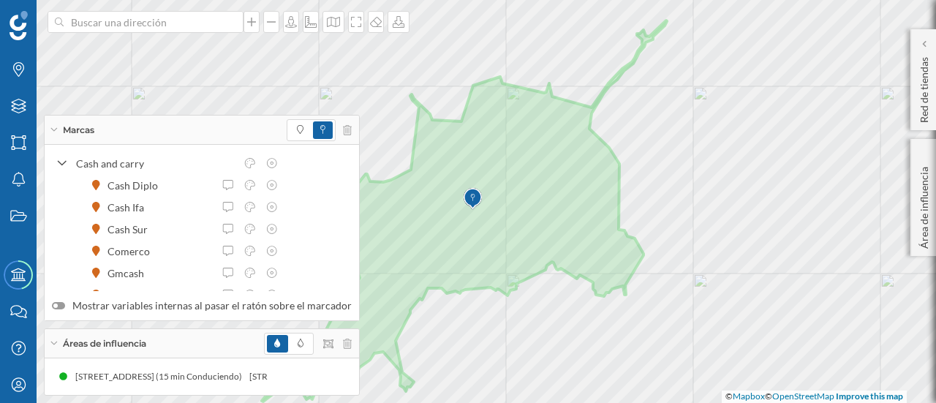
click at [54, 128] on div "Marcas" at bounding box center [202, 130] width 314 height 29
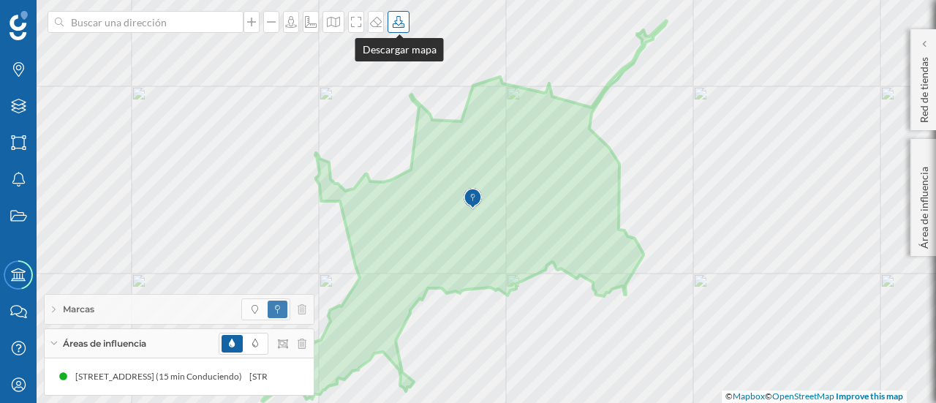
click at [402, 20] on icon at bounding box center [398, 22] width 15 height 12
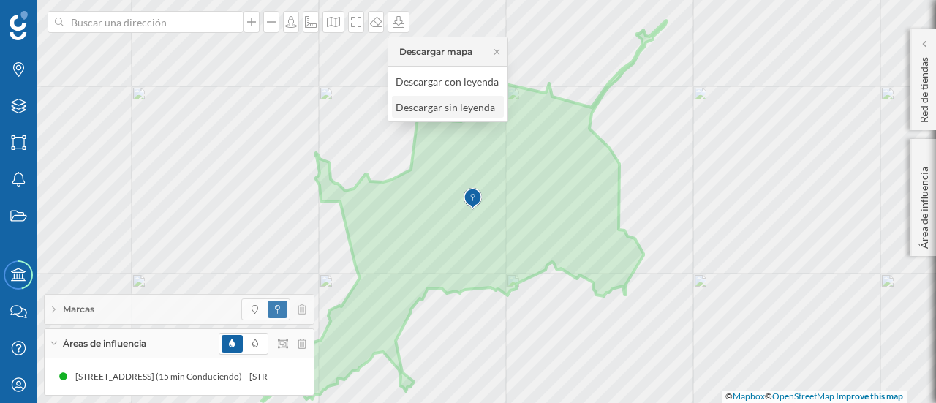
click at [441, 107] on div "Descargar sin leyenda" at bounding box center [447, 106] width 103 height 15
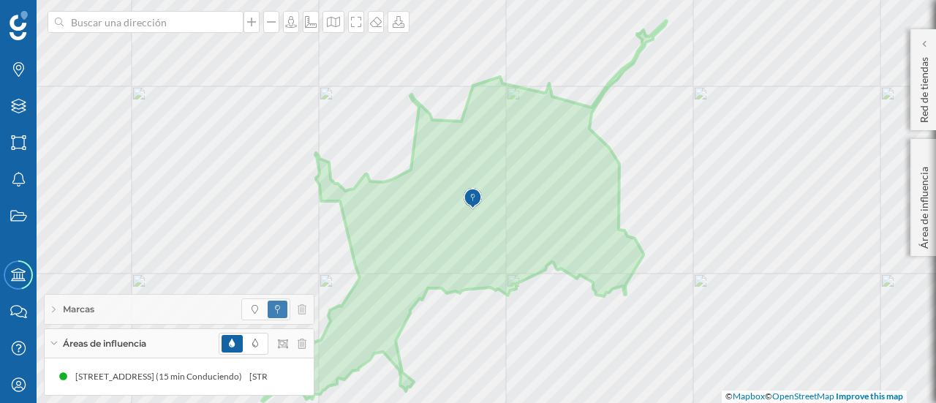
click at [310, 309] on div "Marcas" at bounding box center [179, 309] width 269 height 29
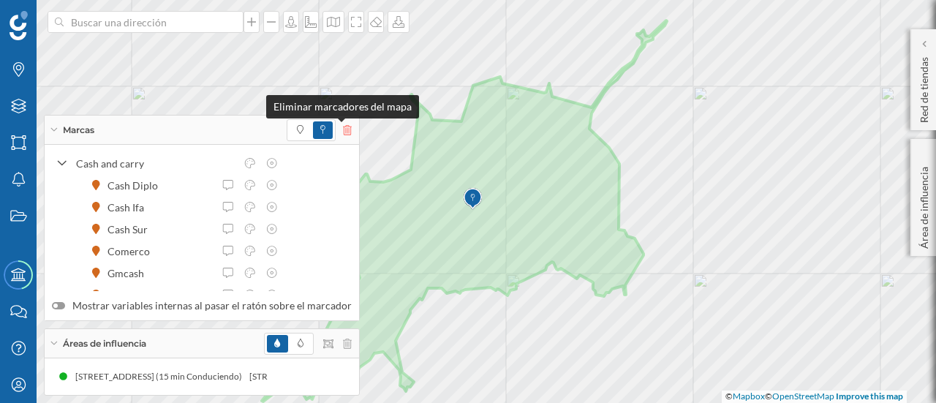
click at [344, 127] on icon at bounding box center [347, 130] width 9 height 10
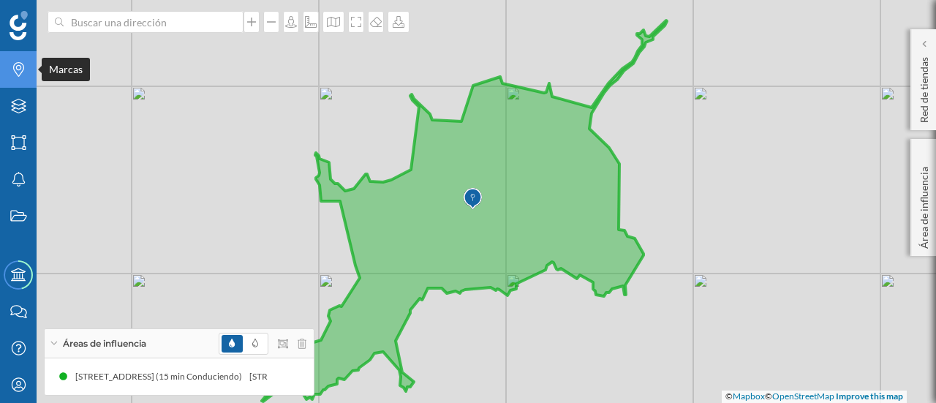
click at [17, 69] on icon "Marcas" at bounding box center [19, 69] width 18 height 15
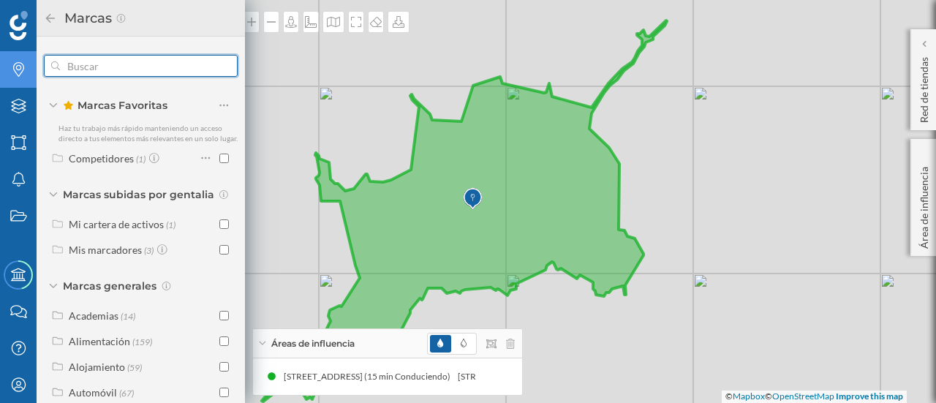
click at [113, 67] on input "text" at bounding box center [141, 65] width 162 height 29
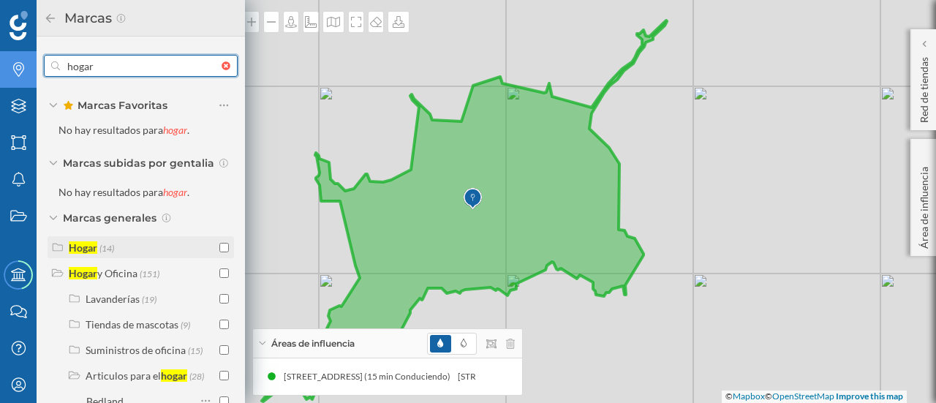
type input "hogar"
click at [219, 248] on input "checkbox" at bounding box center [224, 248] width 10 height 10
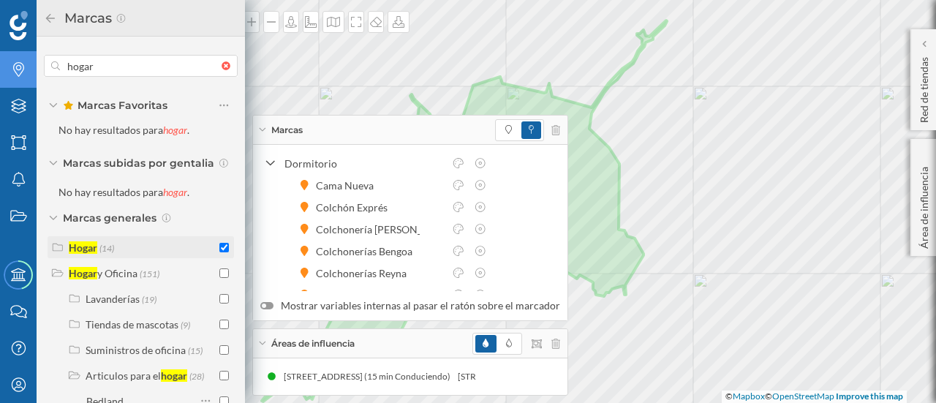
click at [75, 251] on div "Hogar" at bounding box center [83, 247] width 29 height 12
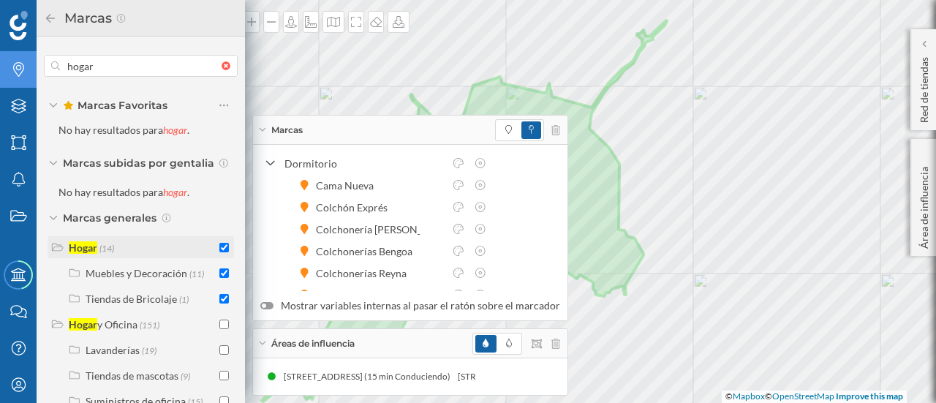
click at [77, 250] on div "Hogar" at bounding box center [83, 247] width 29 height 12
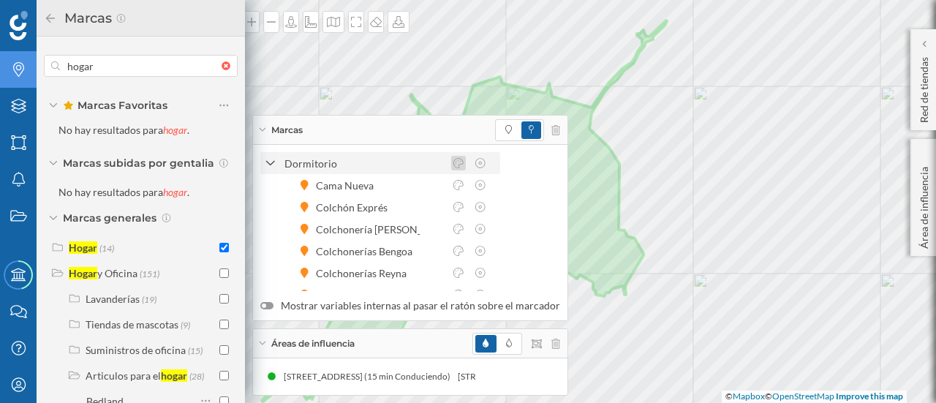
click at [461, 161] on icon at bounding box center [458, 163] width 13 height 10
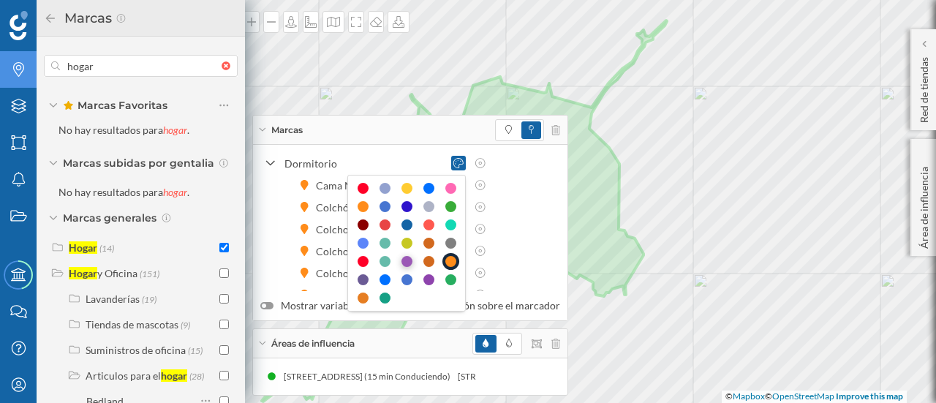
click at [404, 261] on div at bounding box center [406, 261] width 11 height 11
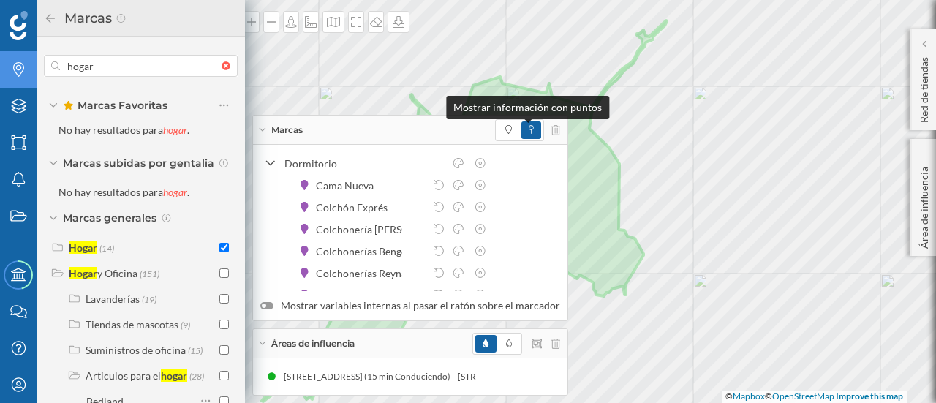
click at [529, 128] on icon at bounding box center [531, 129] width 5 height 9
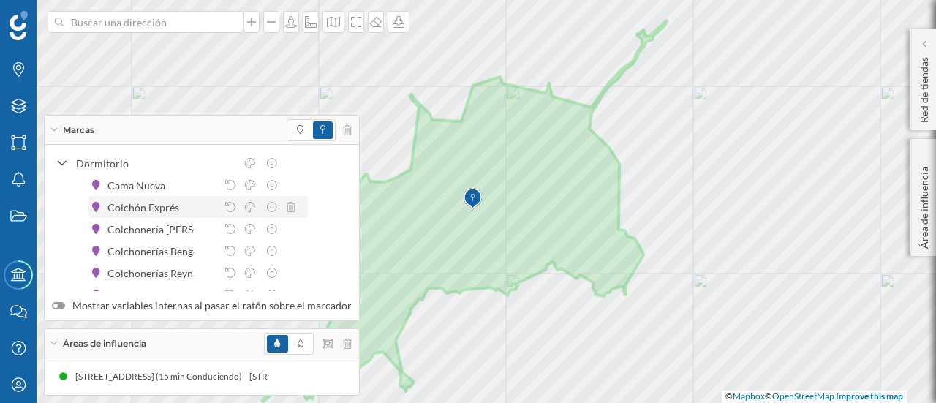
scroll to position [161, 0]
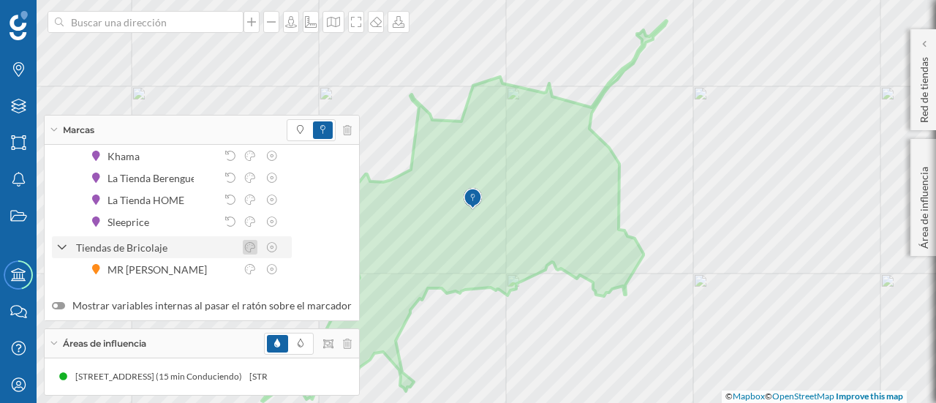
click at [246, 248] on icon at bounding box center [250, 247] width 13 height 10
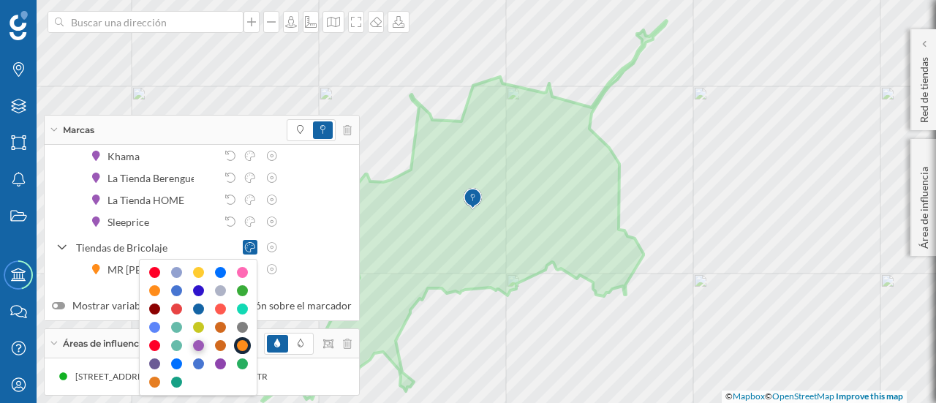
click at [199, 346] on div at bounding box center [198, 345] width 11 height 11
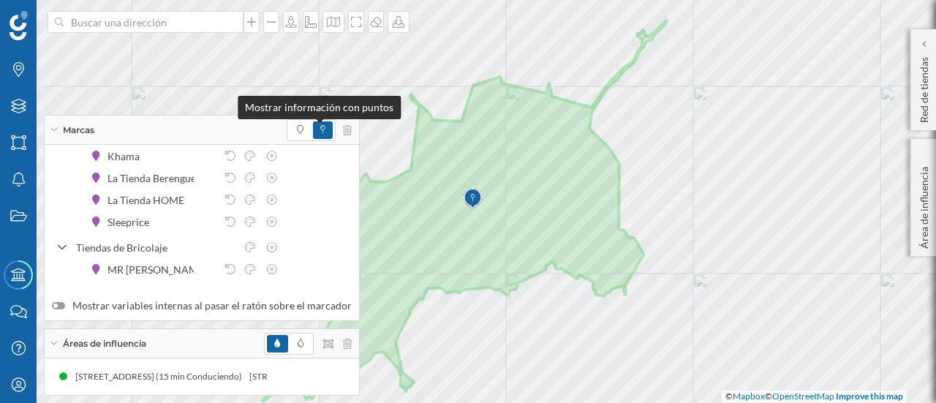
click at [320, 129] on icon at bounding box center [322, 129] width 5 height 9
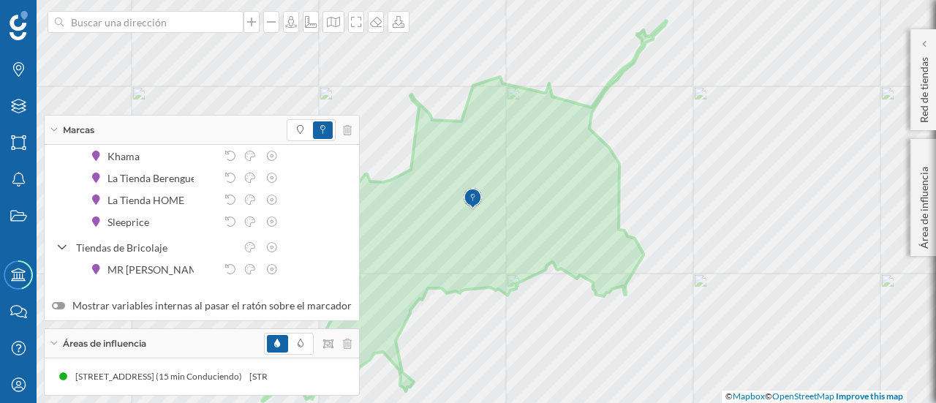
click at [54, 131] on icon at bounding box center [53, 130] width 7 height 4
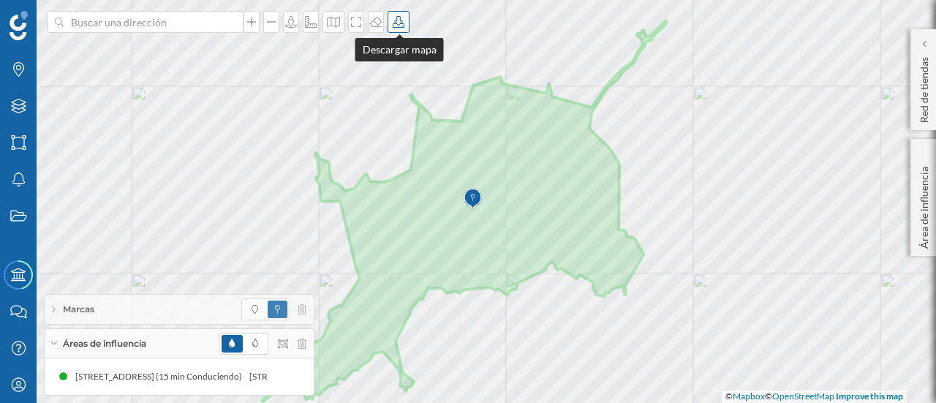
click at [399, 22] on icon at bounding box center [398, 22] width 15 height 12
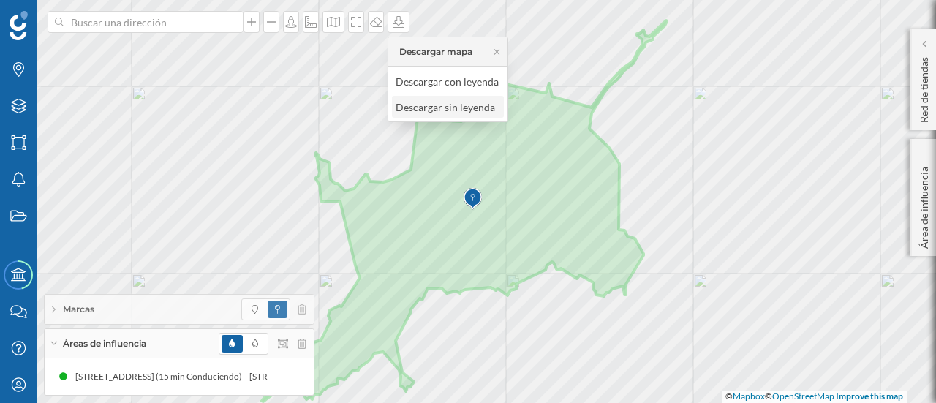
click at [437, 102] on div "Descargar sin leyenda" at bounding box center [447, 106] width 103 height 15
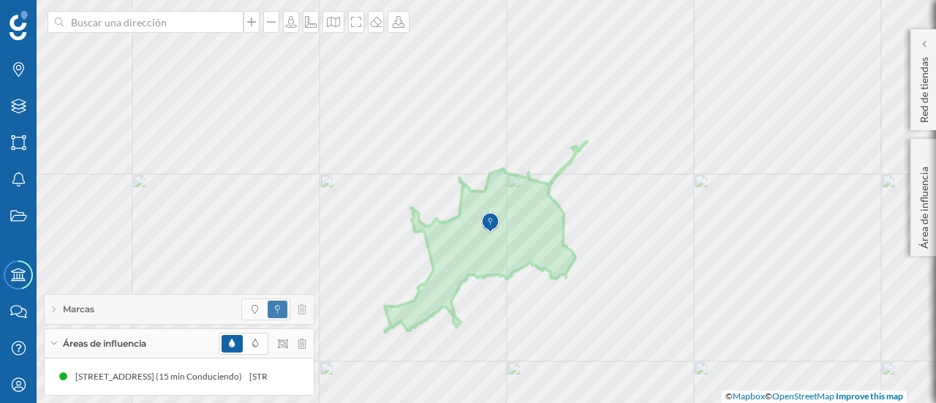
click at [53, 308] on icon at bounding box center [54, 309] width 4 height 7
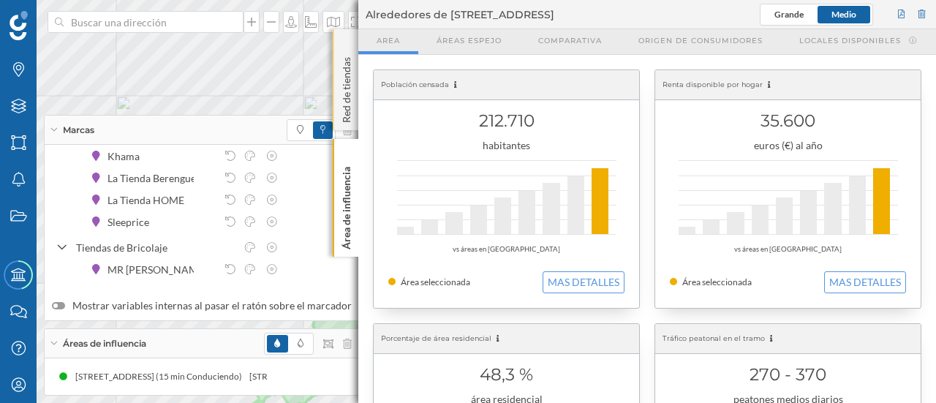
click at [345, 48] on div "Red de tiendas" at bounding box center [346, 79] width 26 height 101
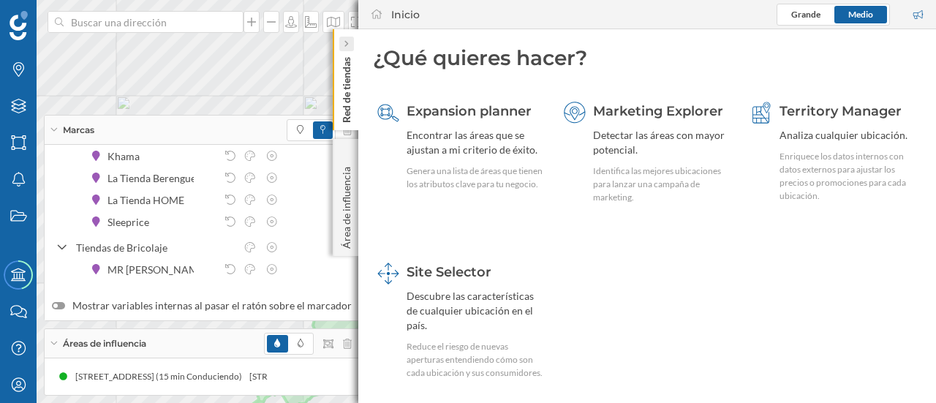
click at [348, 45] on icon at bounding box center [346, 43] width 4 height 7
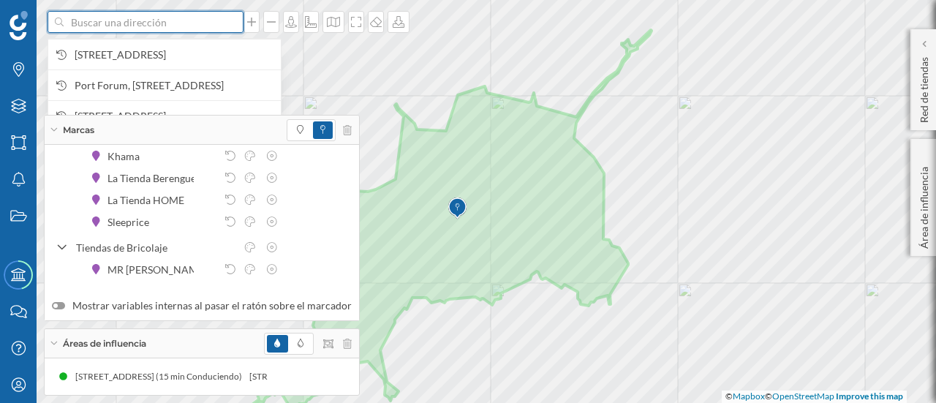
click at [166, 27] on input at bounding box center [146, 22] width 164 height 22
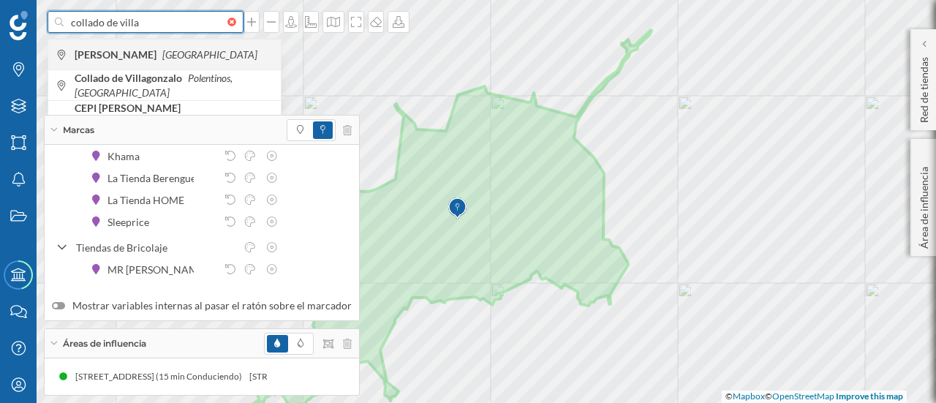
type input "collado de villa"
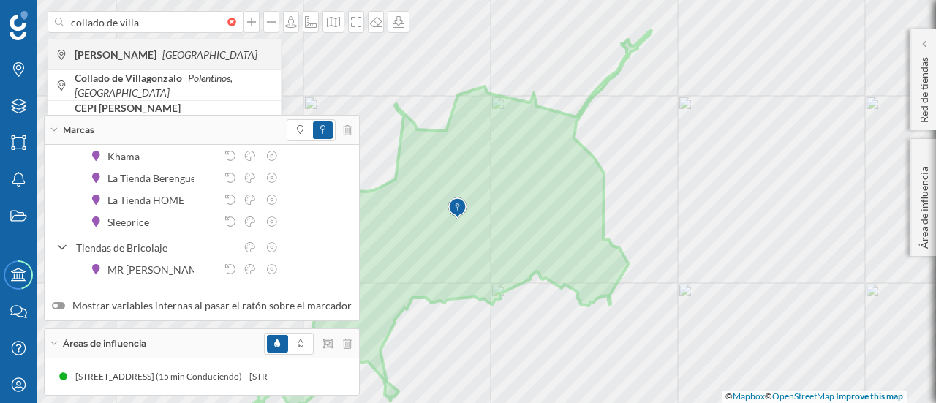
click at [138, 58] on b "[PERSON_NAME]" at bounding box center [118, 54] width 86 height 12
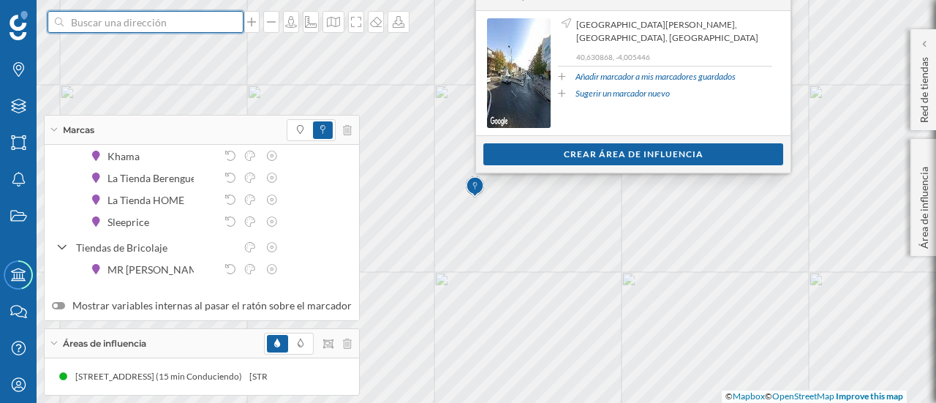
click at [163, 23] on input at bounding box center [146, 22] width 164 height 22
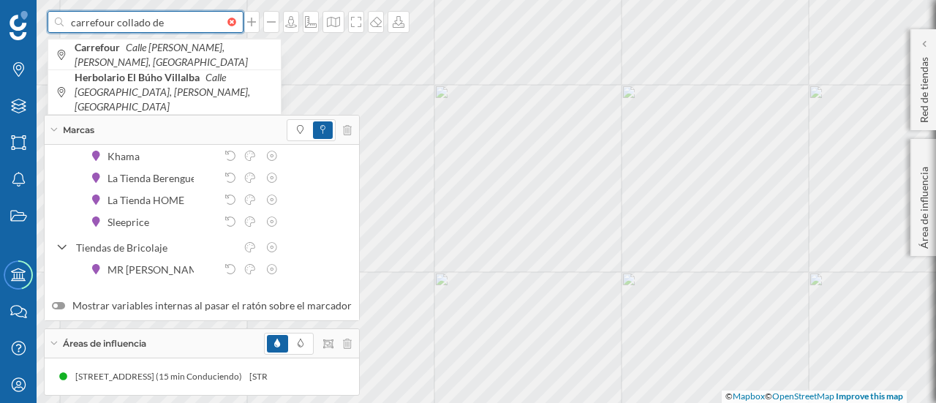
type input "carrefour collado de"
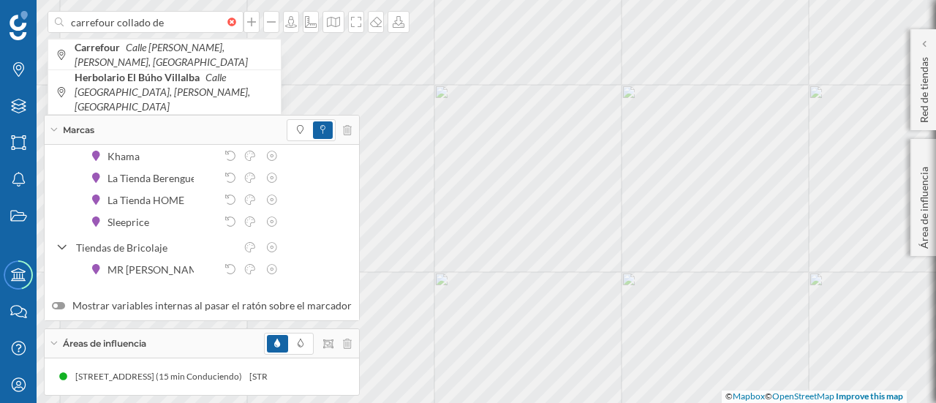
click at [139, 116] on b "Centro Comercial [GEOGRAPHIC_DATA]" at bounding box center [169, 122] width 189 height 12
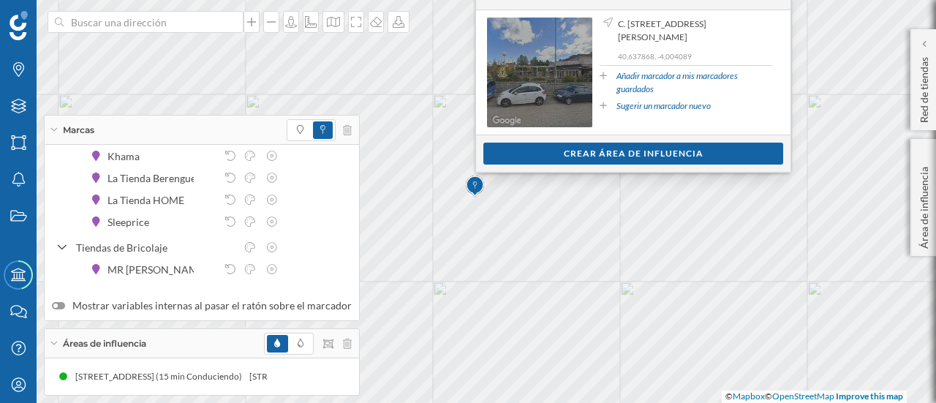
click at [532, 67] on span "Ir a Street View" at bounding box center [547, 72] width 69 height 15
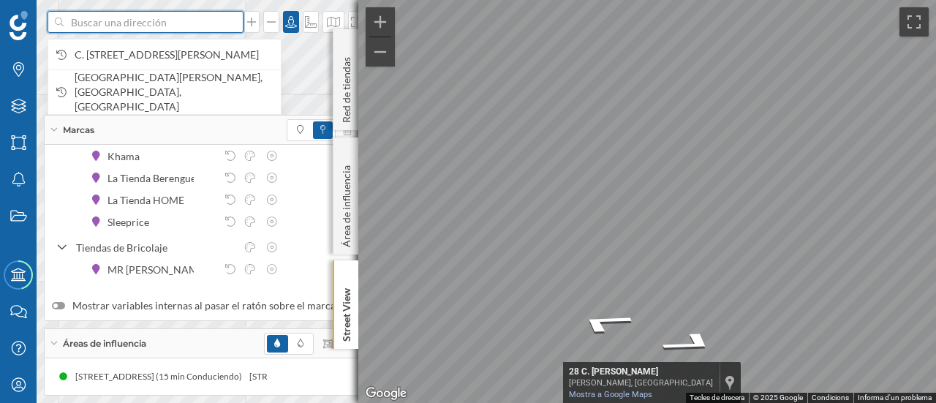
click at [115, 23] on input at bounding box center [146, 22] width 164 height 22
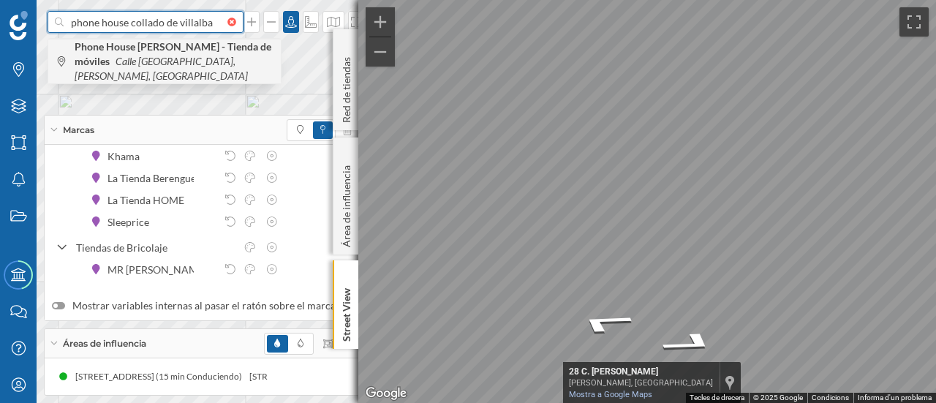
type input "phone house collado de villalba"
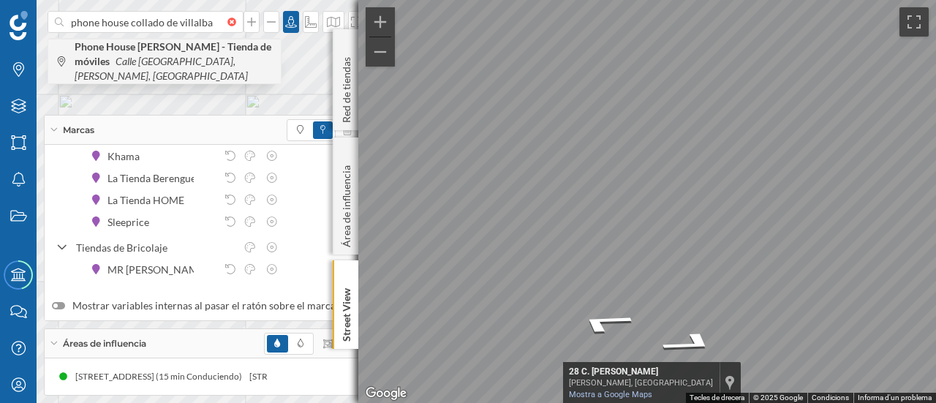
click at [144, 61] on icon "Calle [GEOGRAPHIC_DATA], [PERSON_NAME], [GEOGRAPHIC_DATA]" at bounding box center [161, 68] width 173 height 27
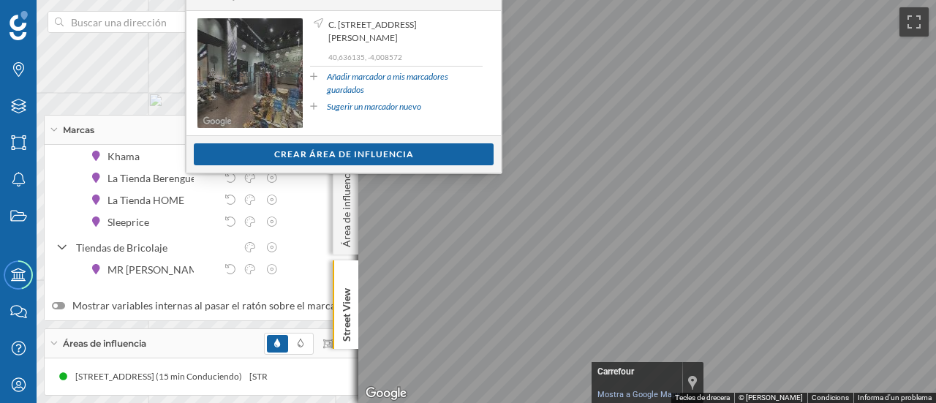
click at [250, 80] on span "Ir a Street View" at bounding box center [257, 73] width 69 height 15
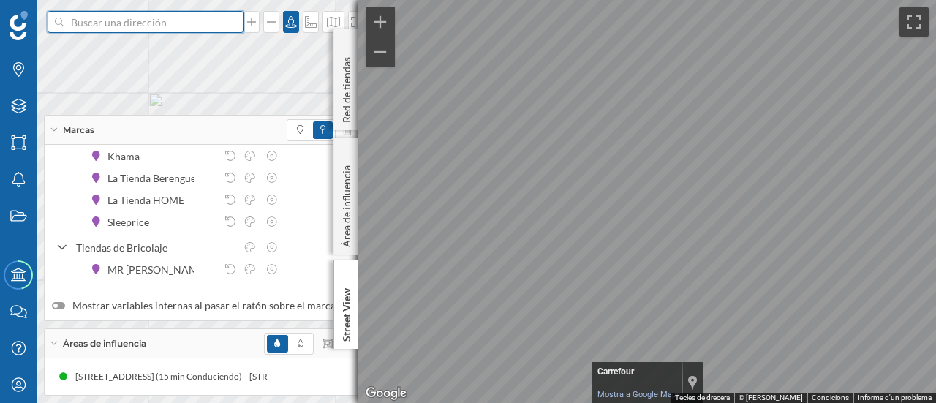
click at [177, 26] on input at bounding box center [146, 22] width 164 height 22
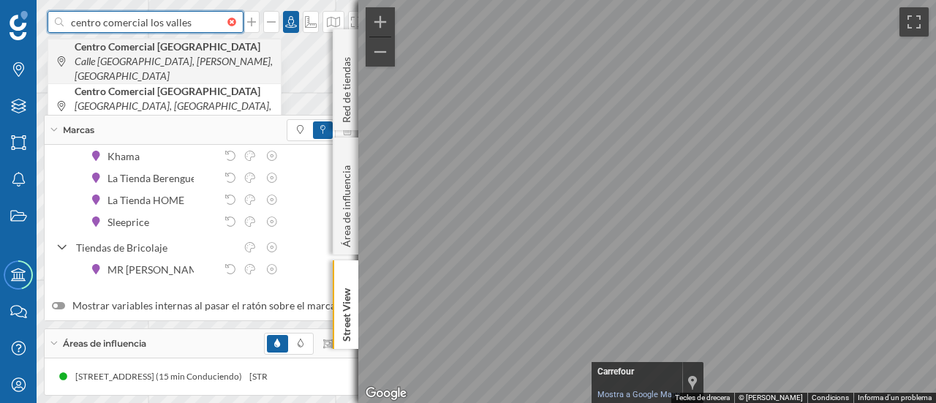
type input "centro comercial los valles"
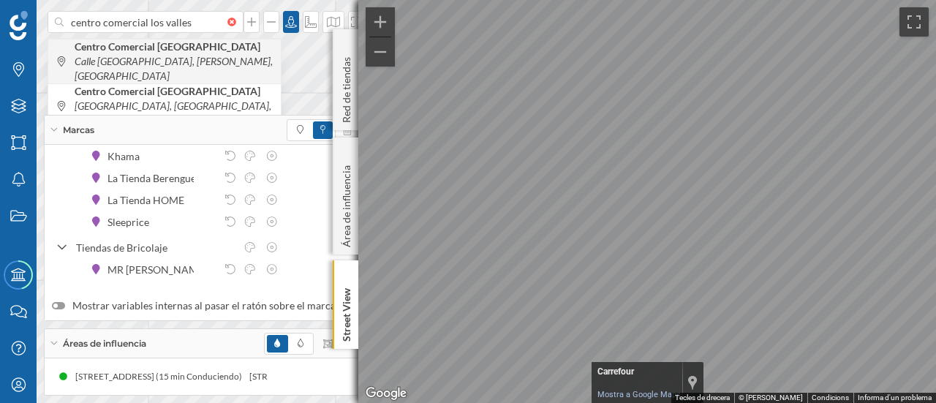
click at [178, 50] on b "Centro Comercial [GEOGRAPHIC_DATA]" at bounding box center [169, 46] width 189 height 12
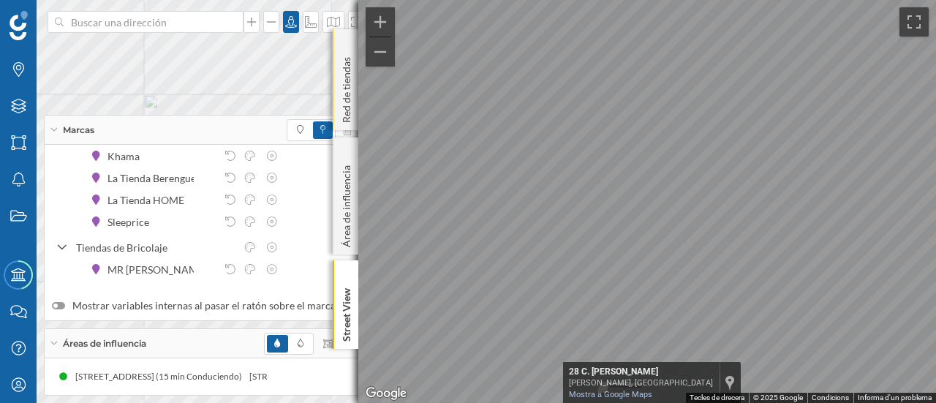
click at [348, 45] on div "Red de tiendas" at bounding box center [346, 79] width 26 height 101
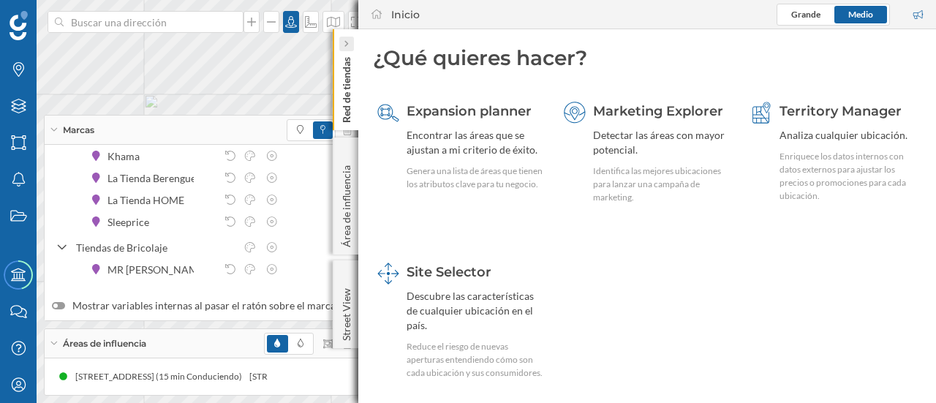
click at [348, 43] on icon at bounding box center [346, 43] width 4 height 7
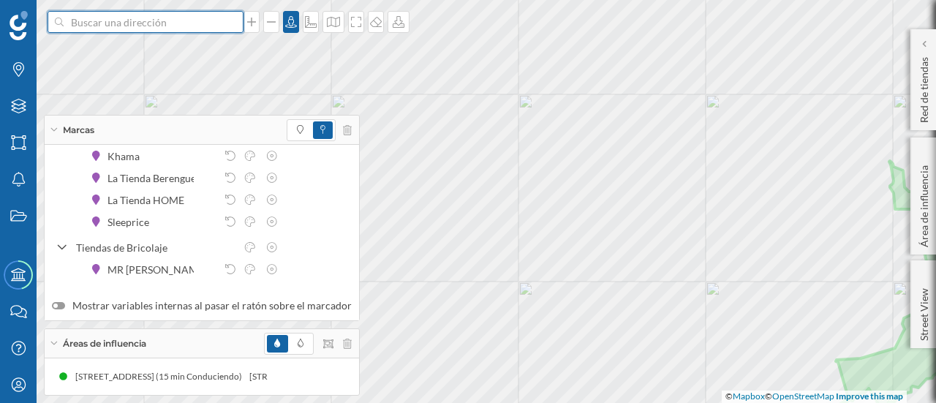
click at [186, 25] on input at bounding box center [146, 22] width 164 height 22
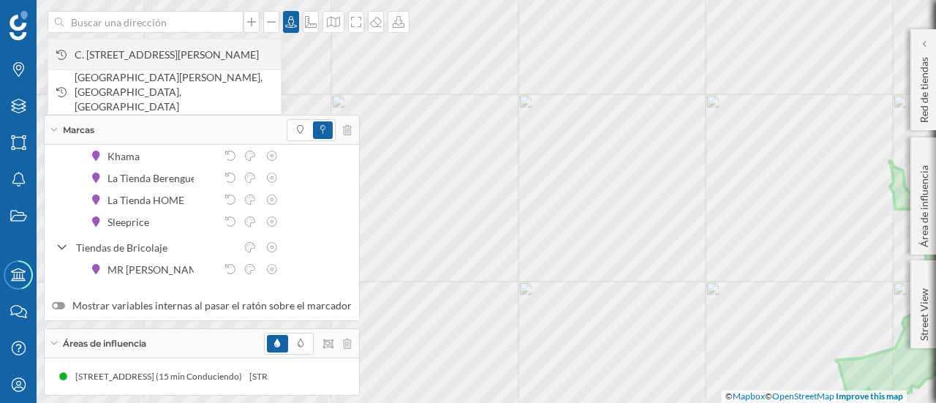
click at [173, 51] on span "C. [STREET_ADDRESS][PERSON_NAME]" at bounding box center [174, 55] width 199 height 15
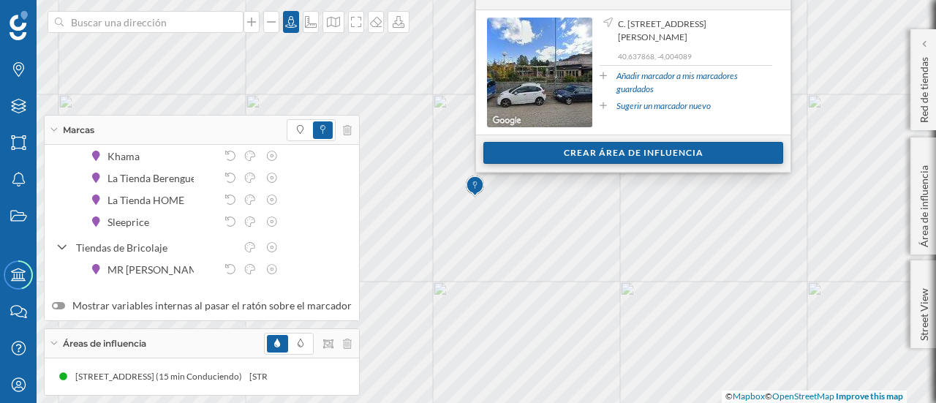
click at [646, 154] on div "Crear área de influencia" at bounding box center [633, 153] width 300 height 22
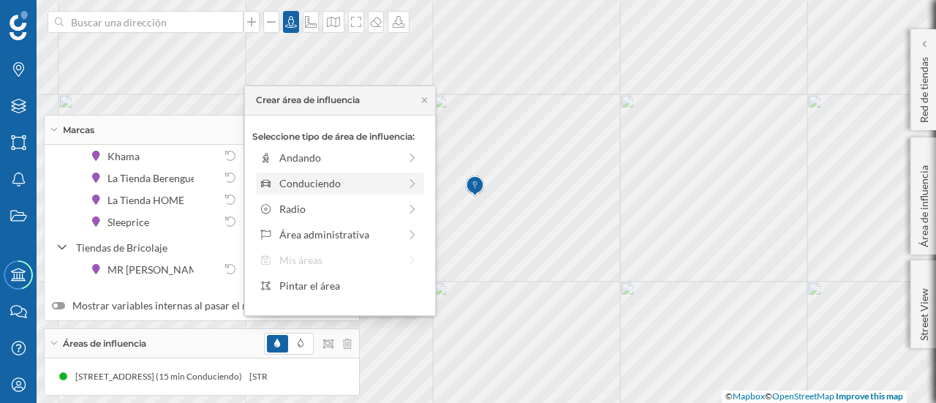
click at [341, 181] on div "Conduciendo" at bounding box center [338, 183] width 119 height 15
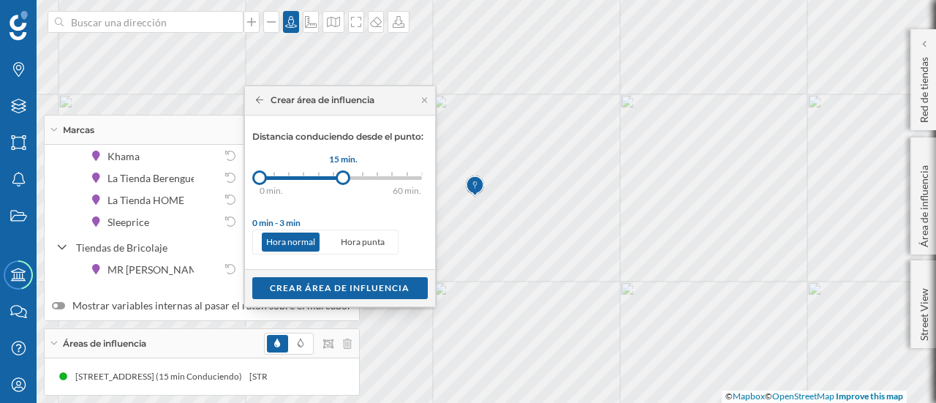
drag, startPoint x: 275, startPoint y: 180, endPoint x: 343, endPoint y: 179, distance: 68.0
click at [343, 179] on div at bounding box center [343, 177] width 15 height 15
click at [350, 288] on div "Crear área de influencia" at bounding box center [340, 287] width 176 height 22
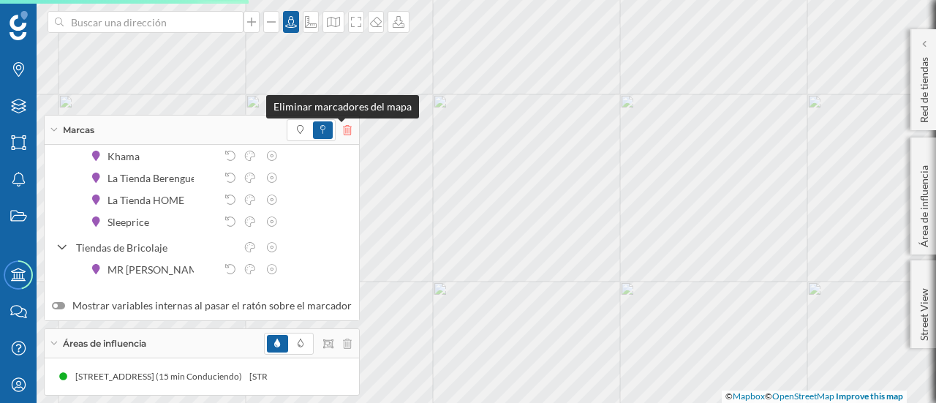
click at [343, 132] on icon at bounding box center [347, 130] width 9 height 10
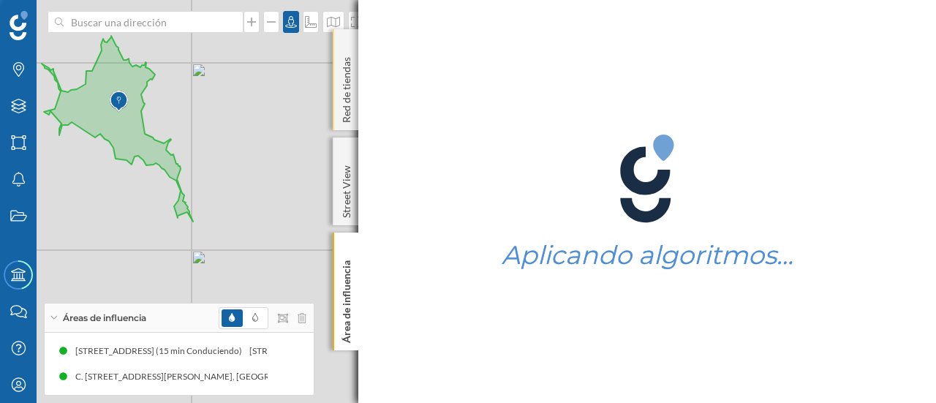
click at [347, 42] on div "Red de tiendas" at bounding box center [346, 79] width 26 height 101
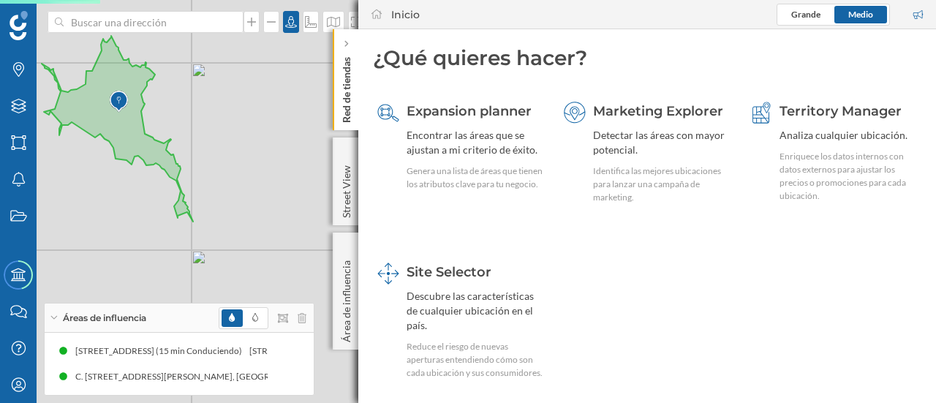
click at [347, 42] on icon at bounding box center [346, 43] width 4 height 7
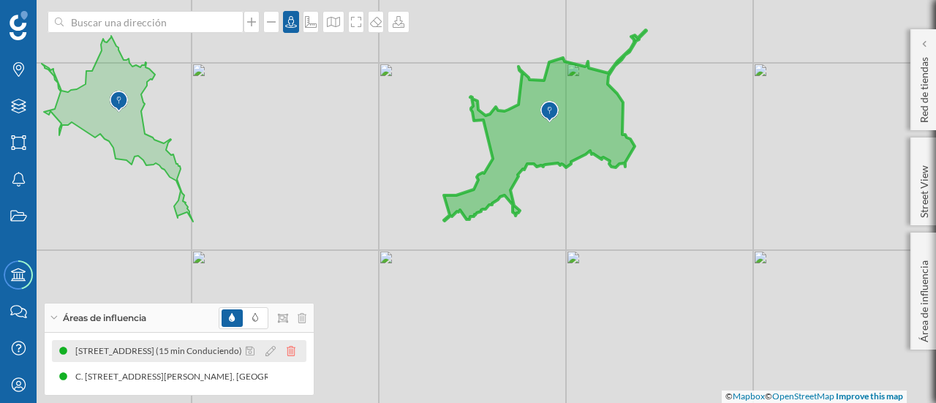
click at [291, 350] on icon at bounding box center [291, 351] width 9 height 10
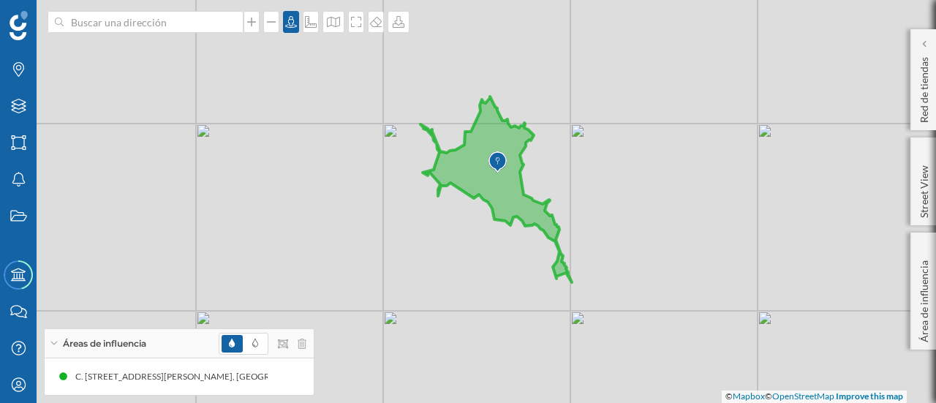
drag, startPoint x: 253, startPoint y: 216, endPoint x: 635, endPoint y: 271, distance: 385.8
click at [633, 277] on div "© Mapbox © OpenStreetMap Improve this map" at bounding box center [468, 201] width 936 height 403
click at [921, 279] on p "Área de influencia" at bounding box center [924, 298] width 15 height 88
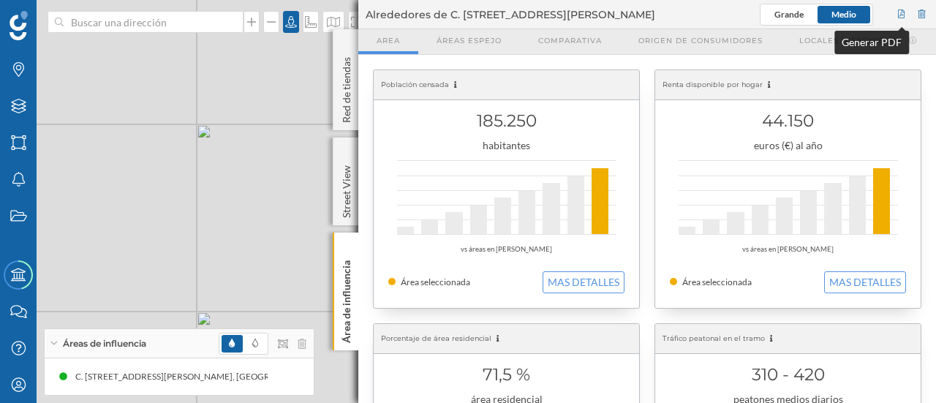
click at [902, 12] on div at bounding box center [901, 15] width 13 height 22
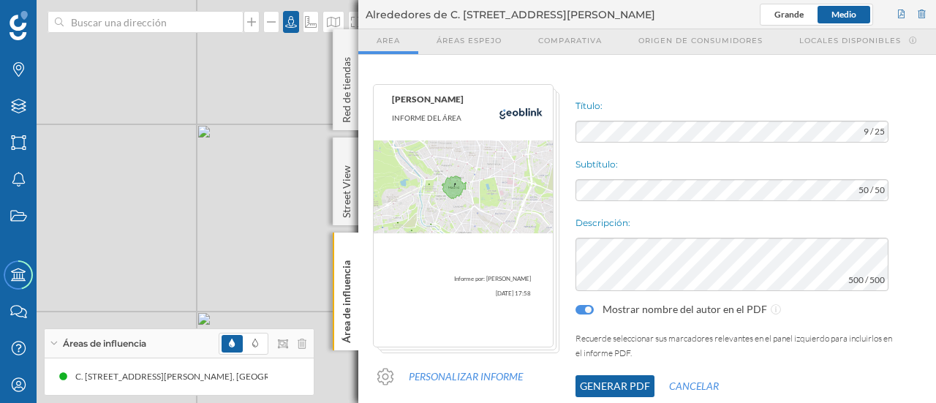
click at [623, 388] on button "Generar PDF" at bounding box center [615, 386] width 79 height 22
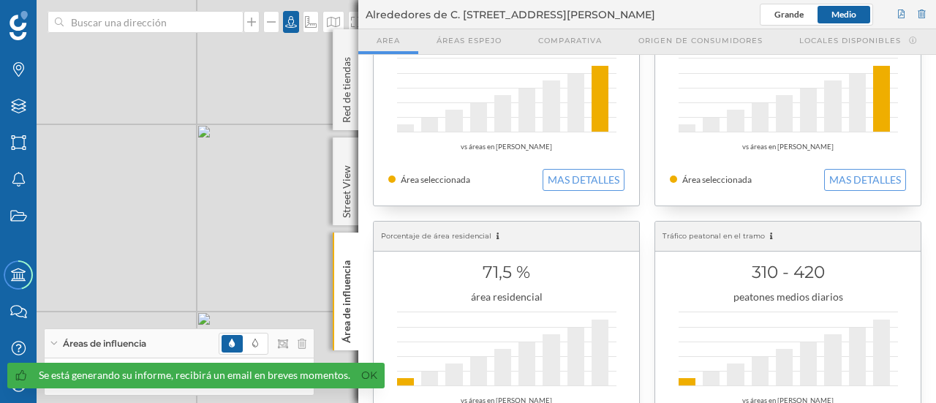
scroll to position [92, 0]
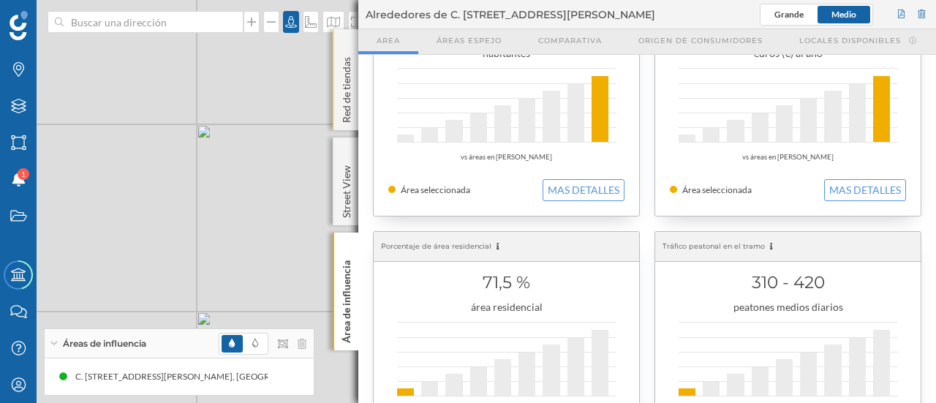
click at [348, 45] on div "Red de tiendas" at bounding box center [346, 79] width 26 height 101
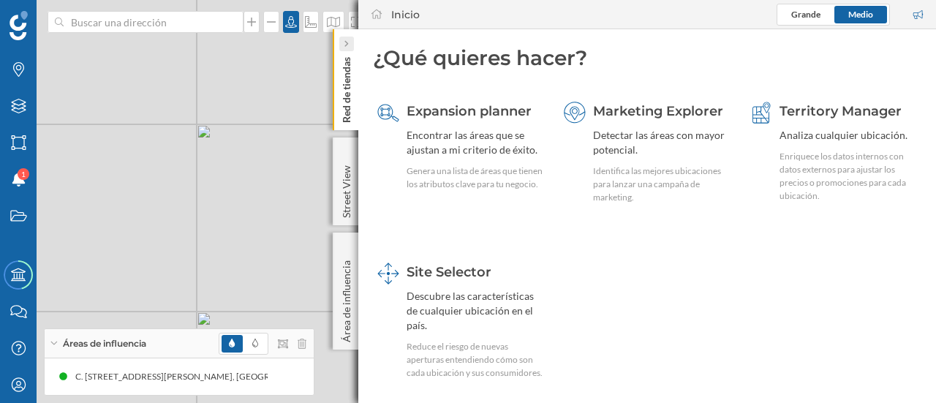
click at [350, 42] on div at bounding box center [346, 44] width 15 height 15
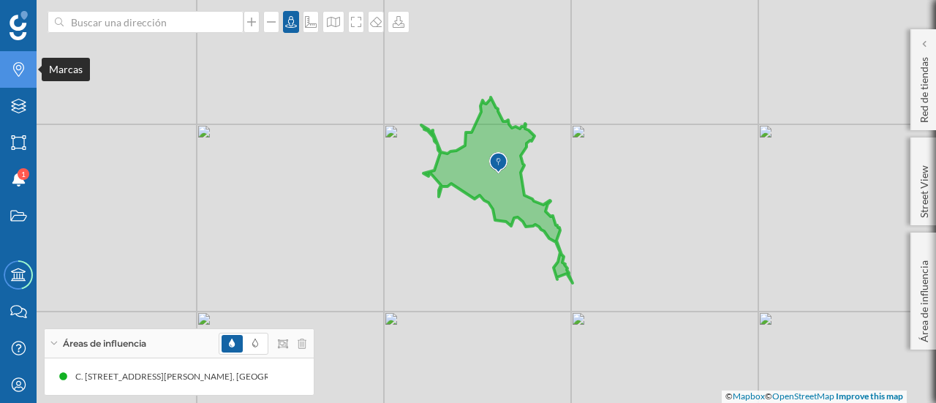
click at [19, 68] on icon "Marcas" at bounding box center [19, 69] width 18 height 15
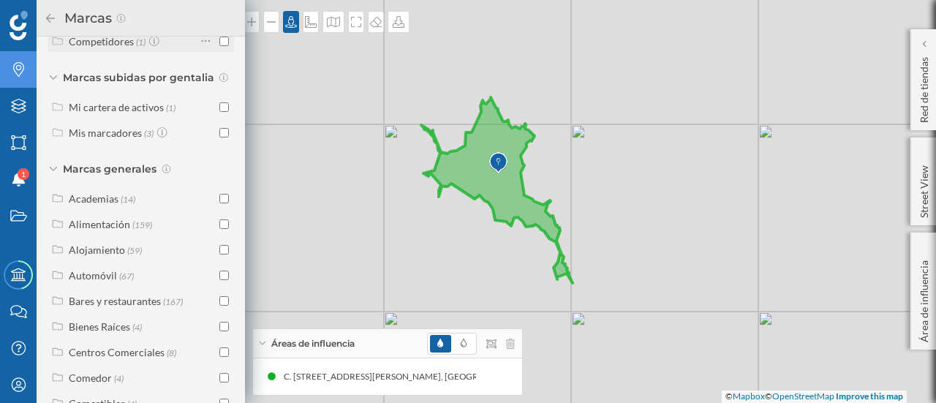
scroll to position [211, 0]
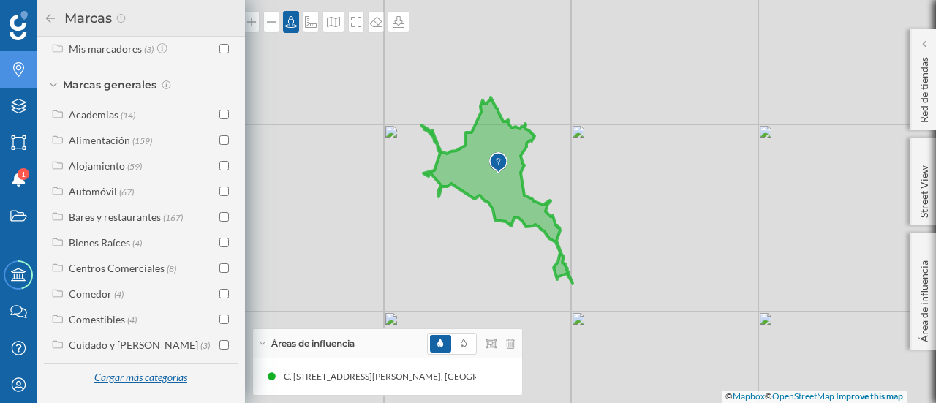
click at [142, 374] on div "Cargar más categorías" at bounding box center [140, 378] width 111 height 22
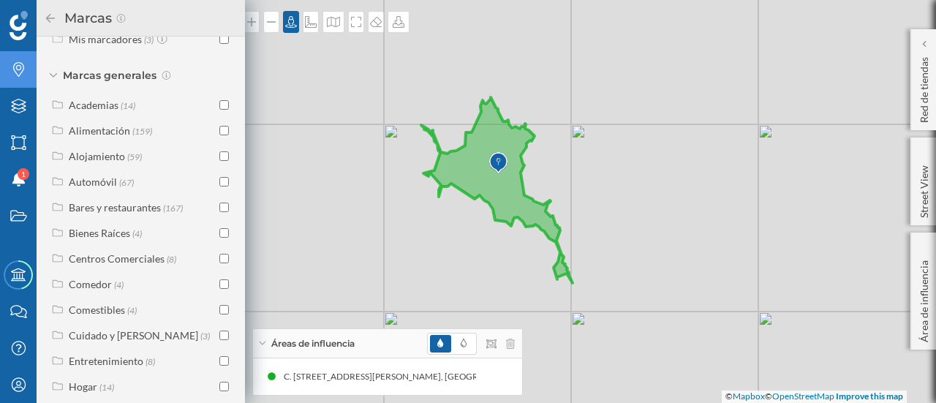
scroll to position [467, 0]
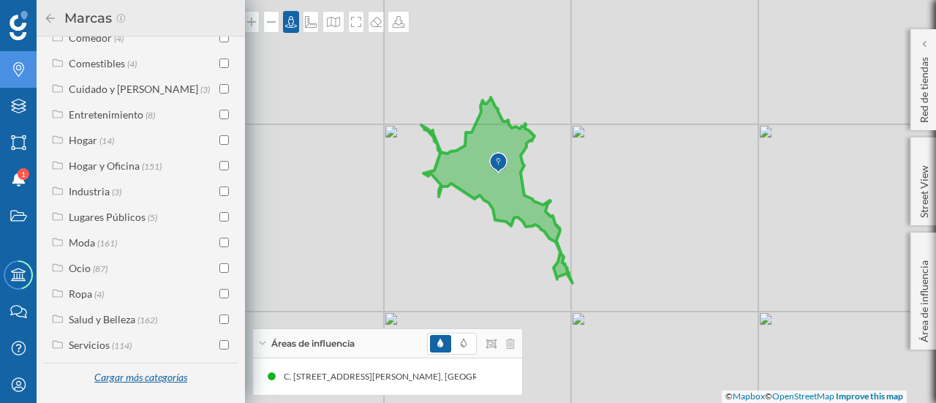
click at [136, 377] on div "Cargar más categorías" at bounding box center [140, 378] width 111 height 22
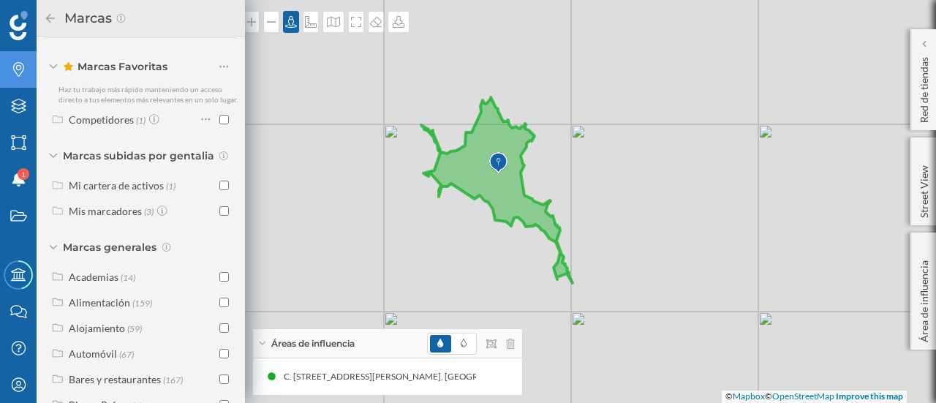
scroll to position [0, 0]
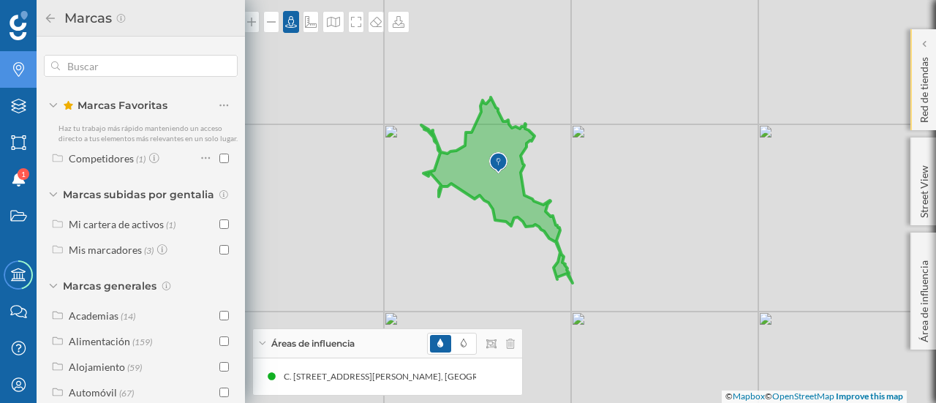
click at [923, 80] on p "Red de tiendas" at bounding box center [924, 87] width 15 height 72
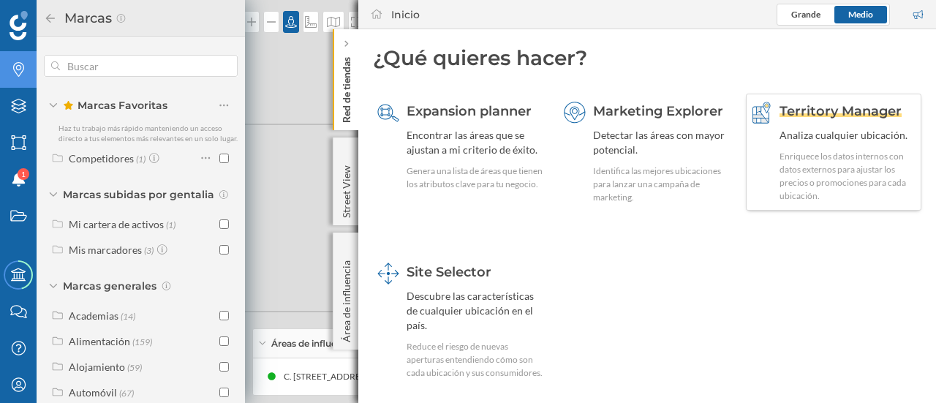
click at [833, 178] on div "Enriquece los datos internos con datos externos para ajustar los precios o prom…" at bounding box center [848, 176] width 137 height 53
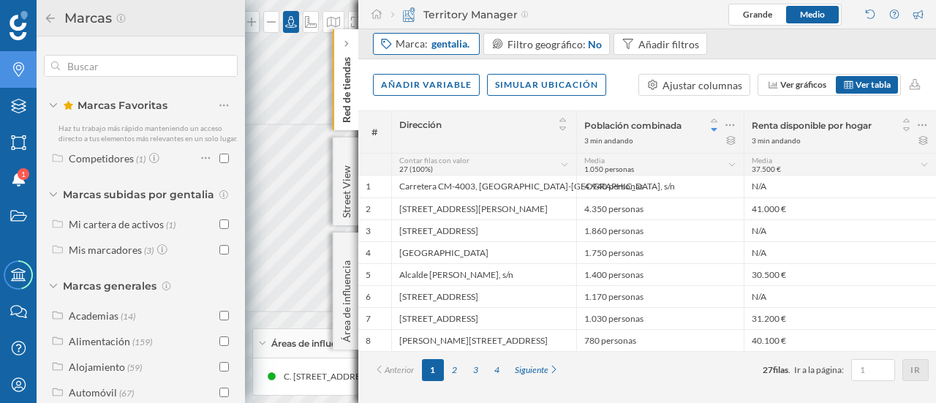
click at [442, 39] on span "gentalia." at bounding box center [450, 44] width 38 height 15
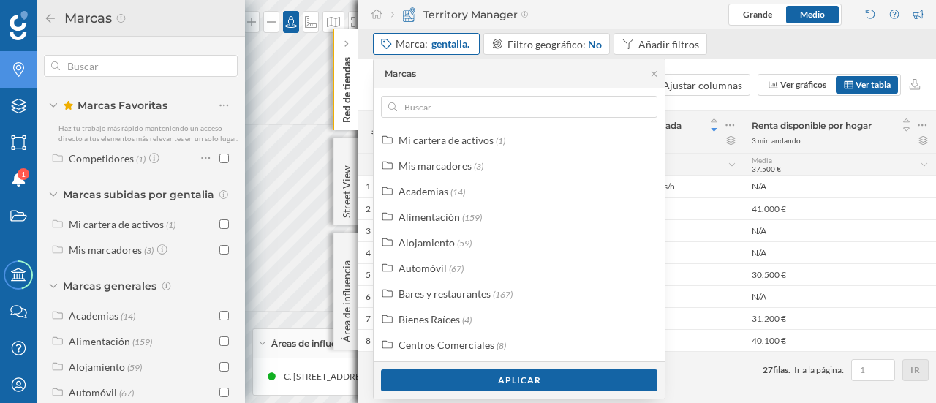
click at [440, 44] on span "gentalia." at bounding box center [450, 44] width 38 height 15
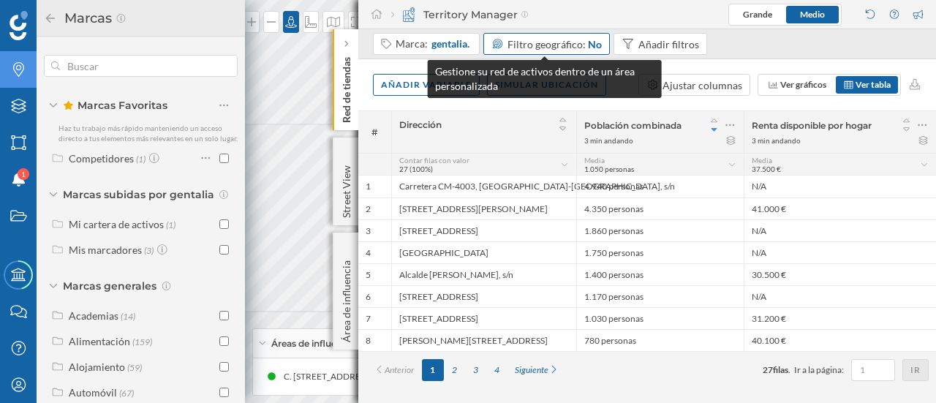
click at [560, 46] on span "Filtro geográfico:" at bounding box center [547, 44] width 78 height 12
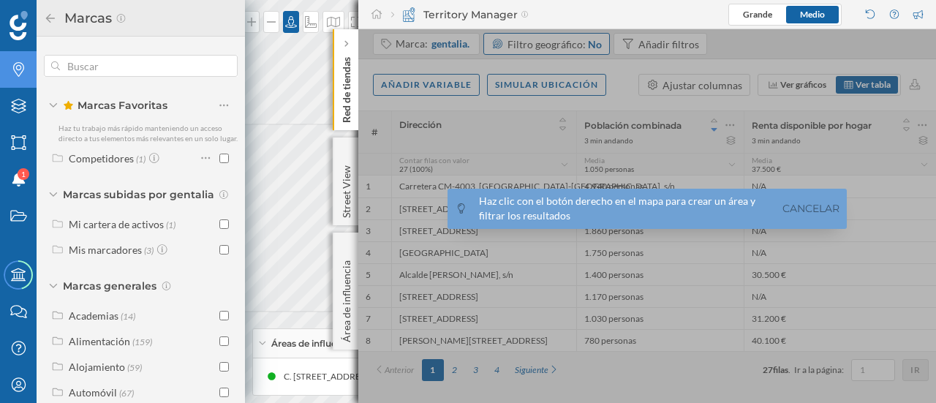
click at [560, 46] on div at bounding box center [647, 216] width 578 height 374
